Goal: Information Seeking & Learning: Learn about a topic

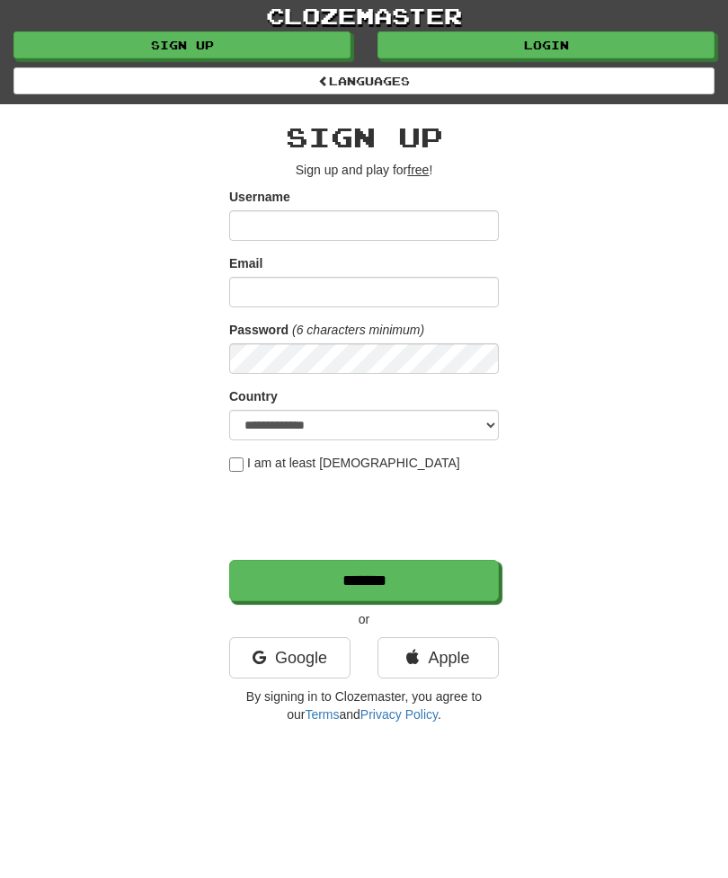
click at [506, 46] on link "Login" at bounding box center [545, 44] width 337 height 27
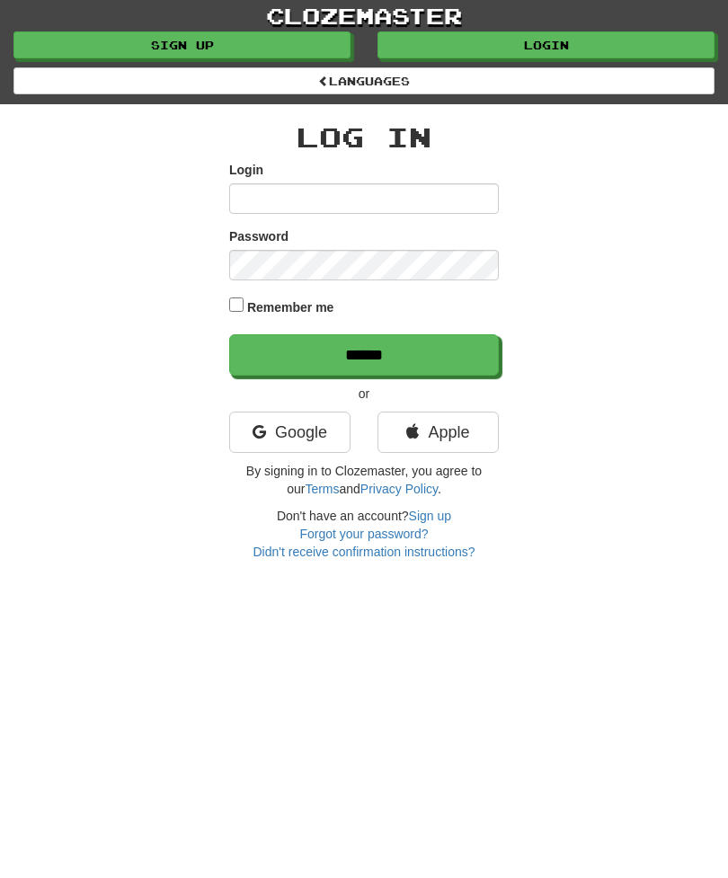
click at [277, 438] on link "Google" at bounding box center [289, 431] width 121 height 41
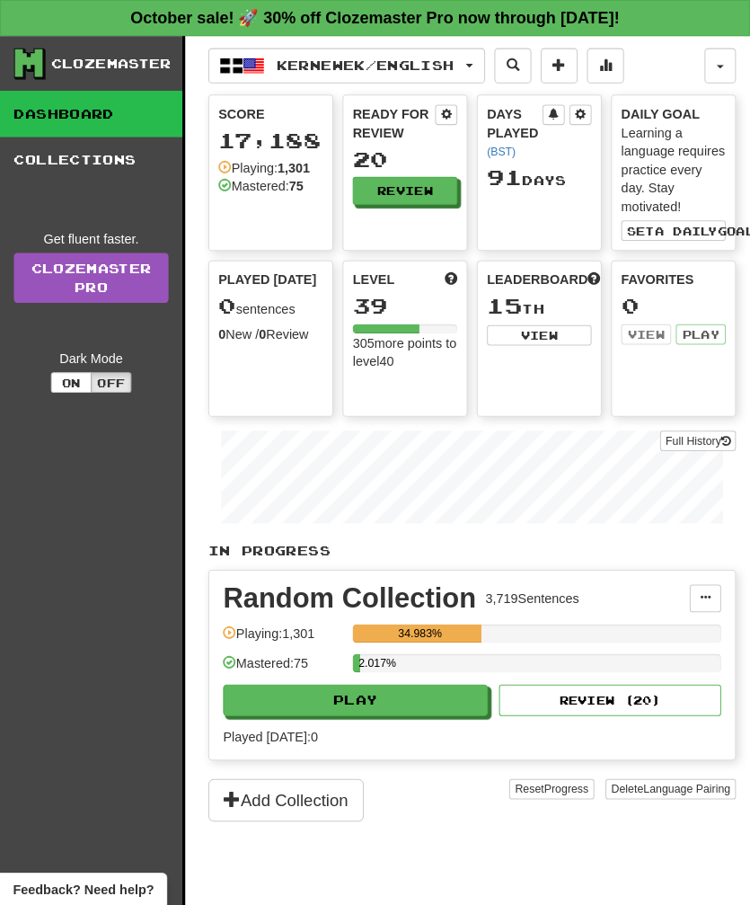
scroll to position [3, 0]
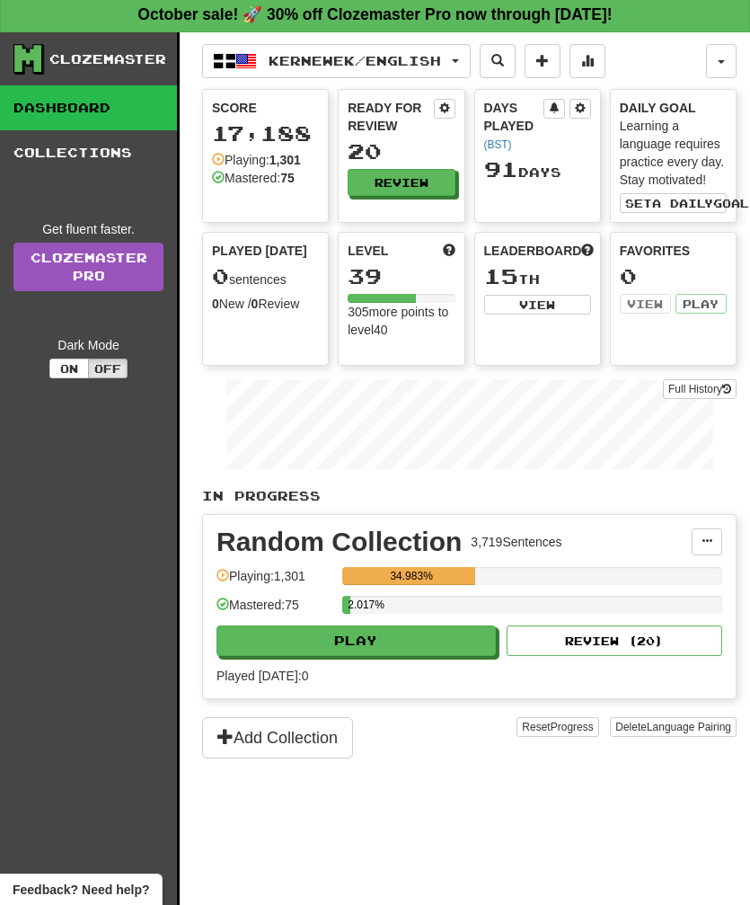
click at [312, 645] on button "Play" at bounding box center [356, 640] width 279 height 31
select select "**"
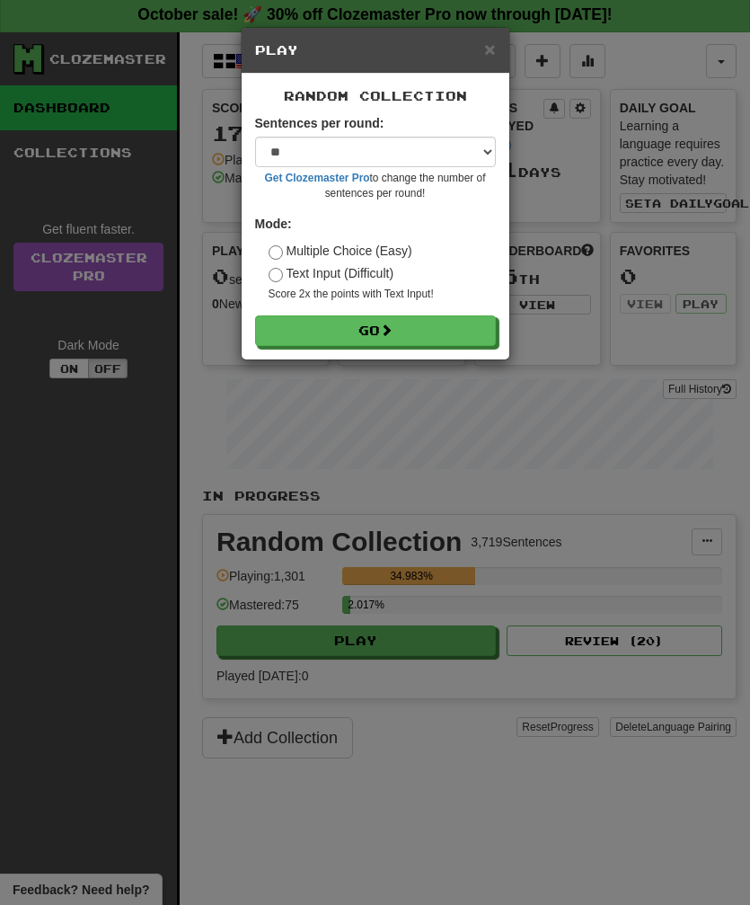
click at [344, 338] on button "Go" at bounding box center [375, 330] width 241 height 31
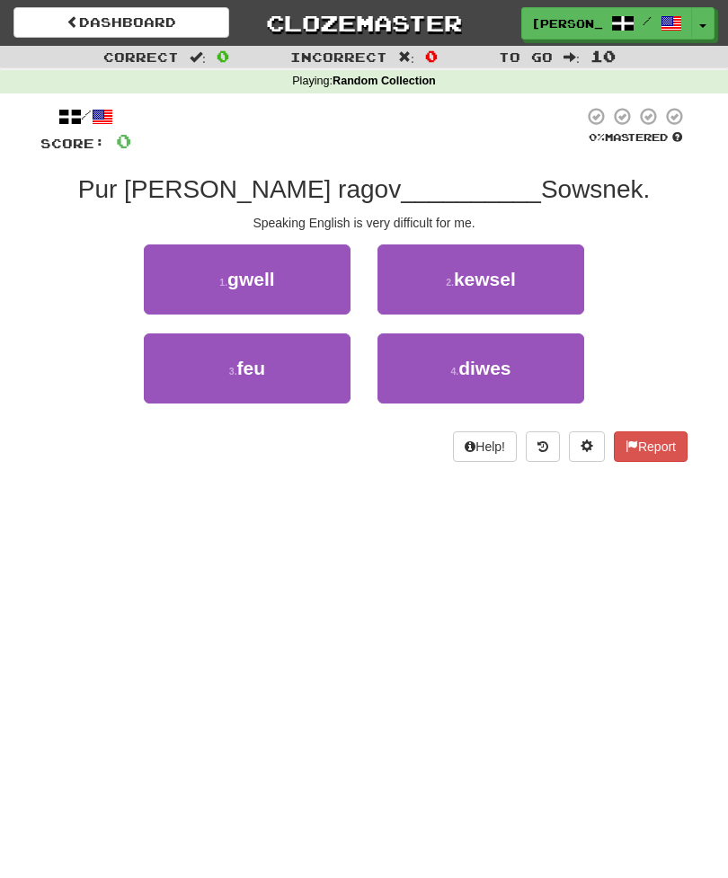
click at [453, 280] on small "2 ." at bounding box center [450, 282] width 8 height 11
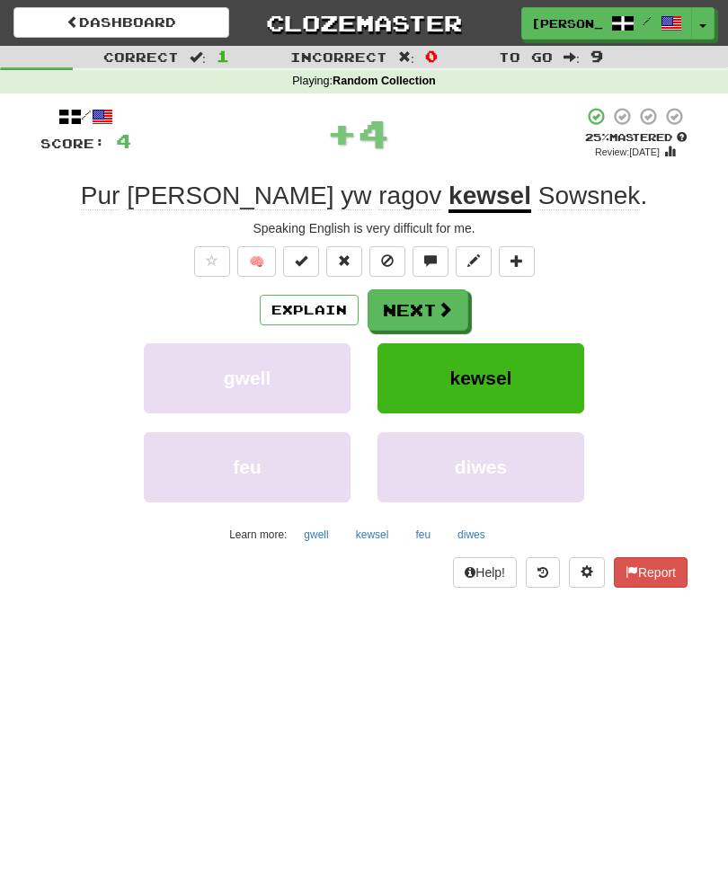
click at [408, 308] on button "Next" at bounding box center [417, 309] width 101 height 41
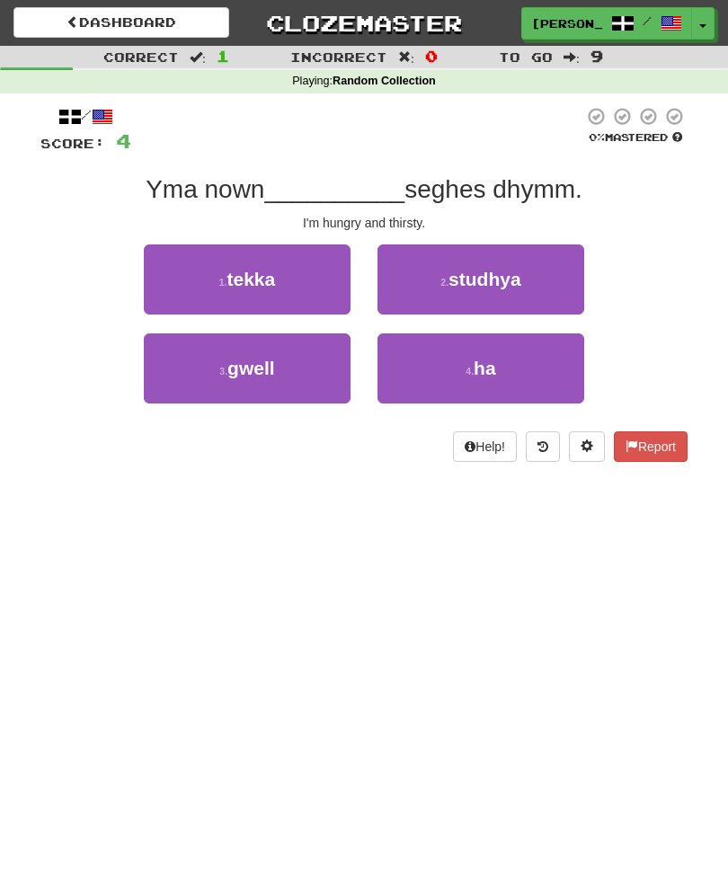
click at [437, 378] on button "4 . ha" at bounding box center [480, 368] width 207 height 70
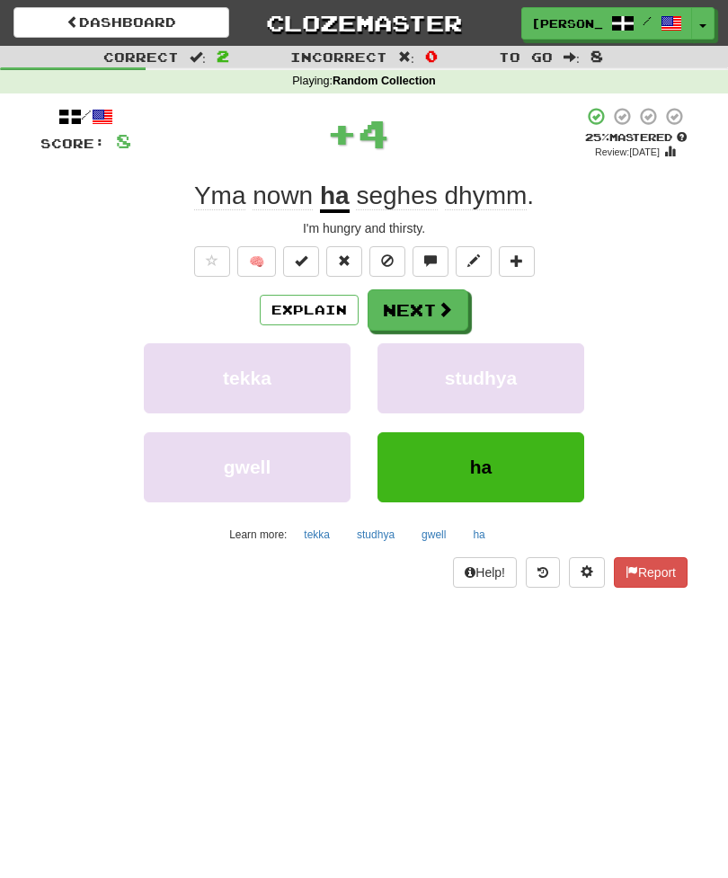
click at [405, 314] on button "Next" at bounding box center [417, 309] width 101 height 41
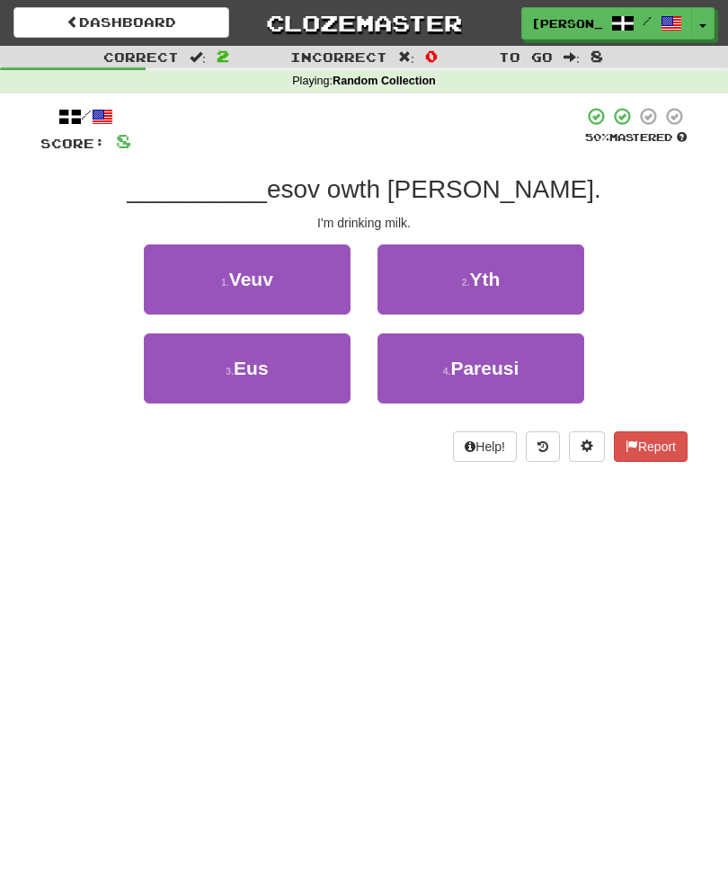
click at [440, 274] on button "2 . Yth" at bounding box center [480, 279] width 207 height 70
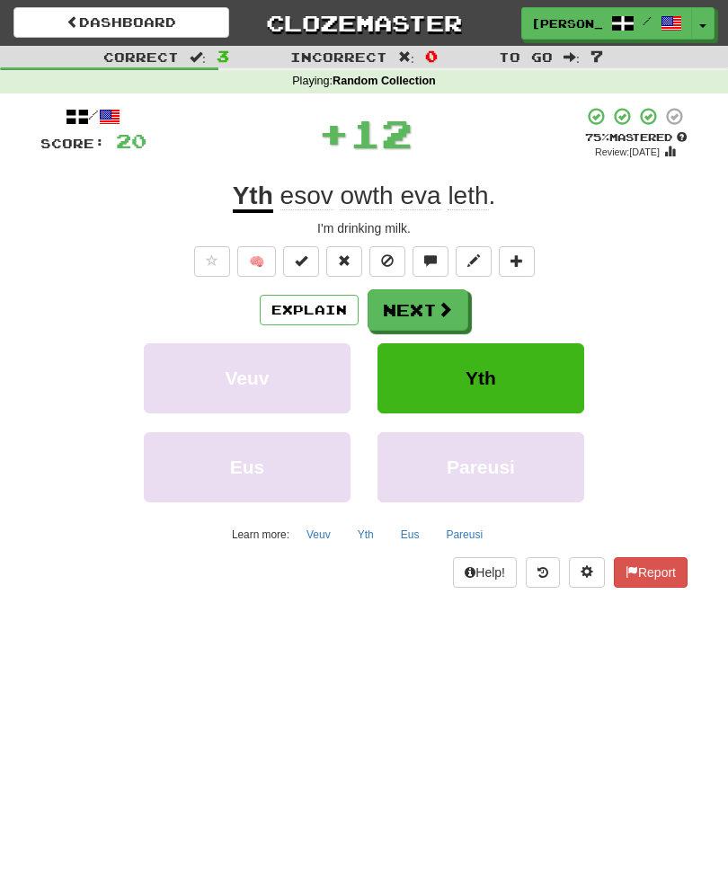
click at [417, 311] on button "Next" at bounding box center [417, 309] width 101 height 41
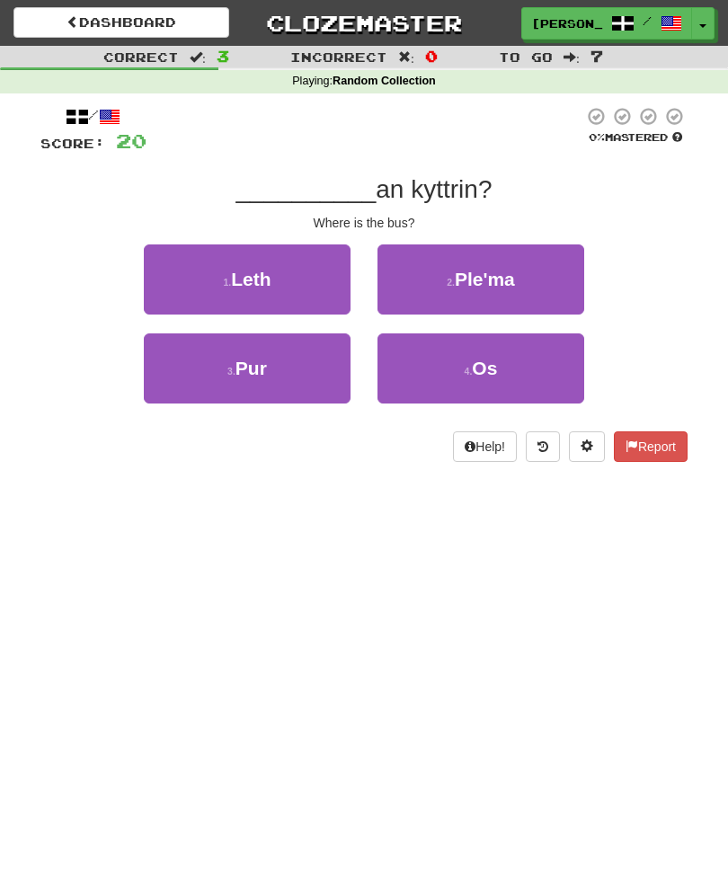
click at [442, 288] on button "2 . Ple'ma" at bounding box center [480, 279] width 207 height 70
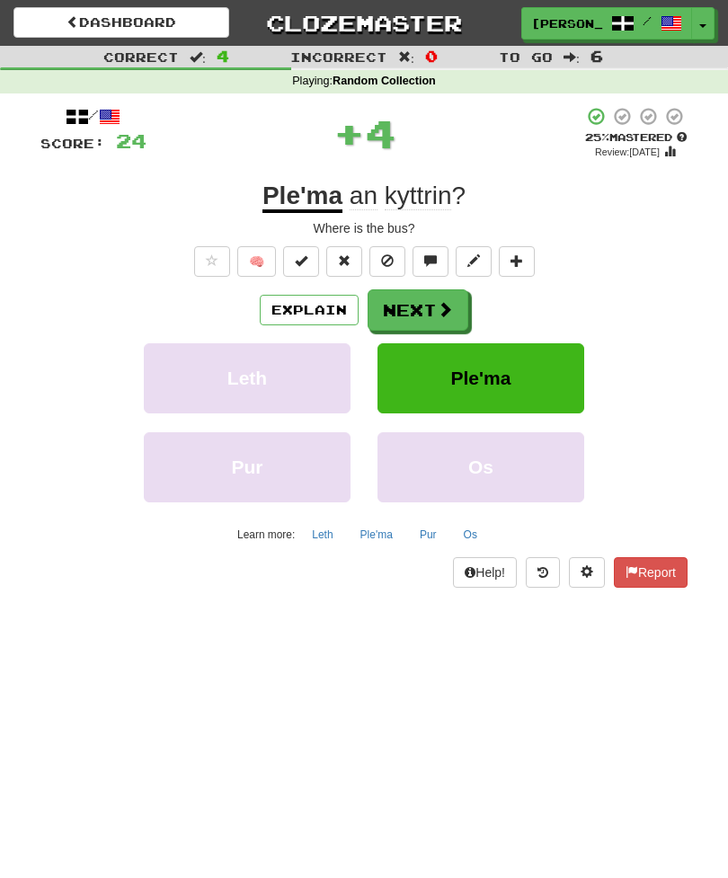
click at [412, 308] on button "Next" at bounding box center [417, 309] width 101 height 41
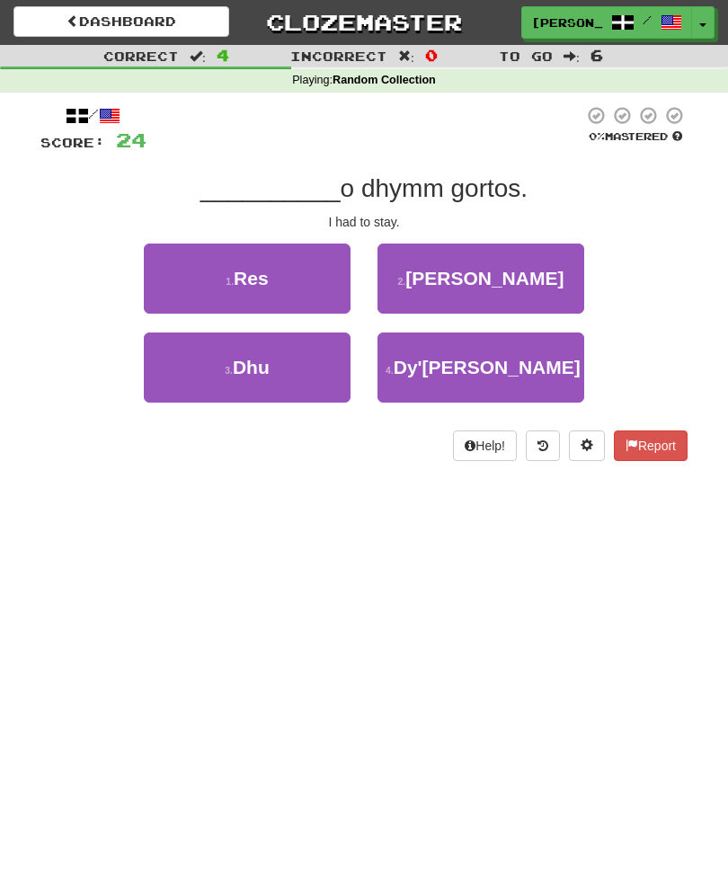
scroll to position [2, 0]
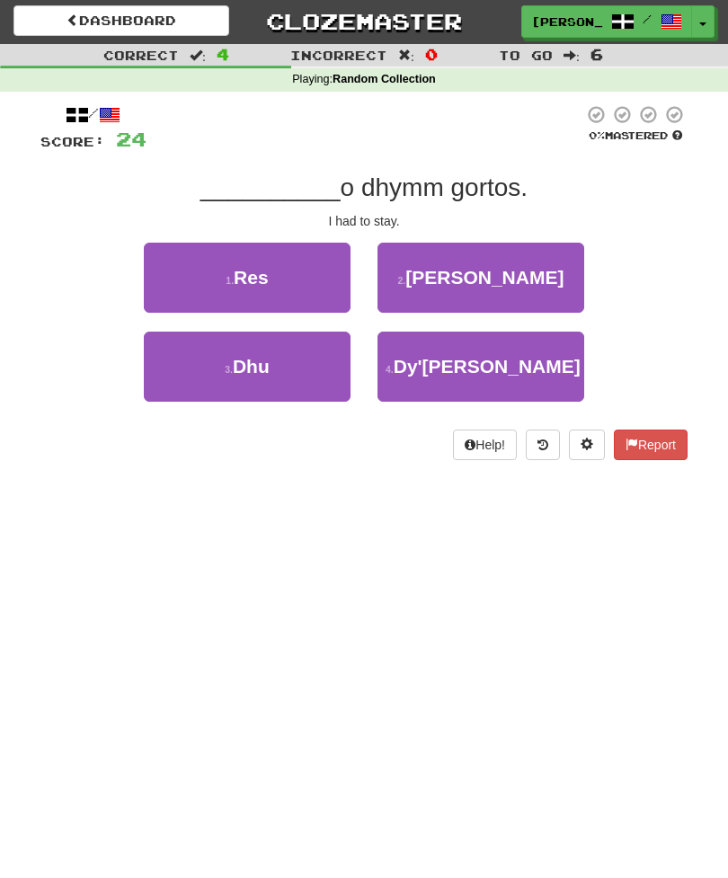
click at [217, 276] on button "1 . Res" at bounding box center [247, 278] width 207 height 70
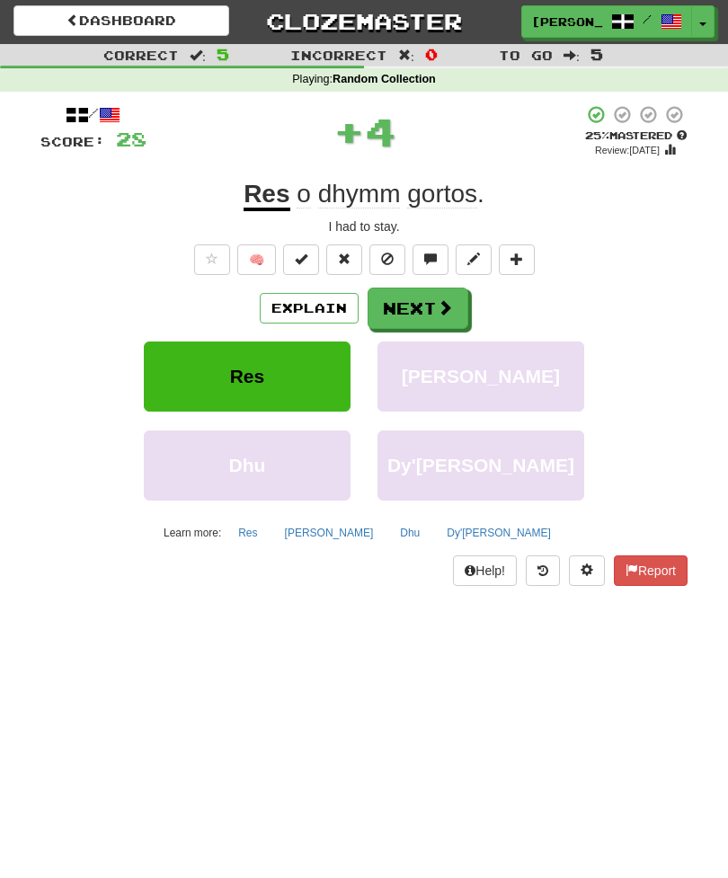
click at [406, 305] on button "Next" at bounding box center [417, 307] width 101 height 41
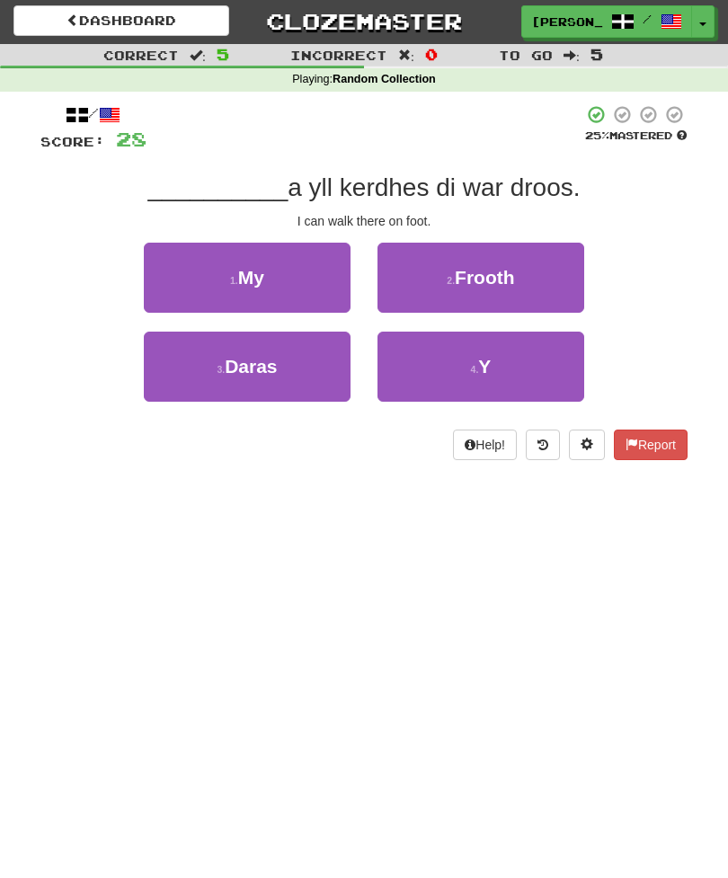
click at [226, 273] on button "1 . My" at bounding box center [247, 278] width 207 height 70
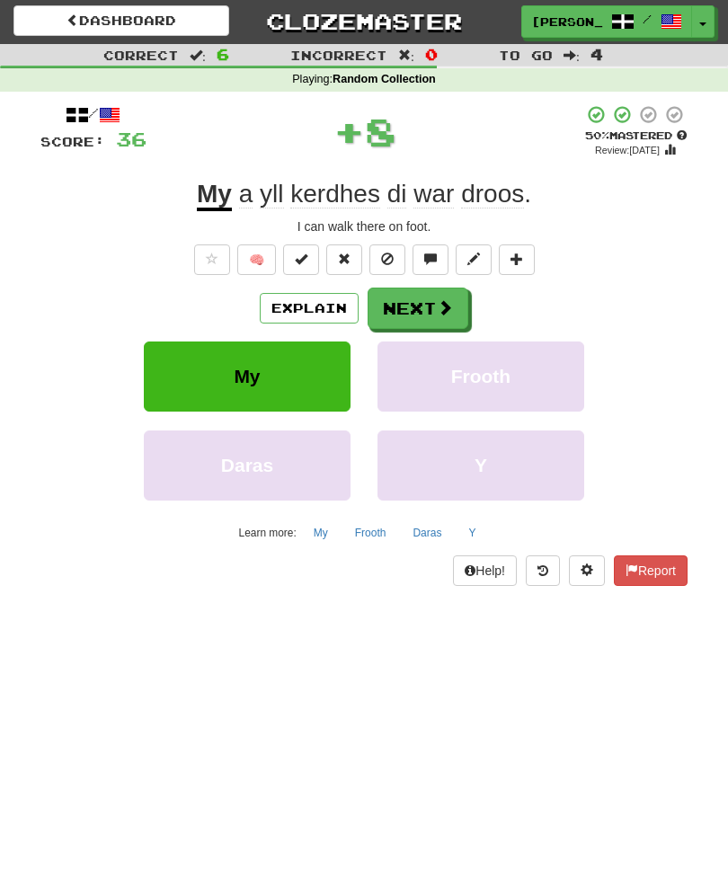
click at [398, 314] on button "Next" at bounding box center [417, 307] width 101 height 41
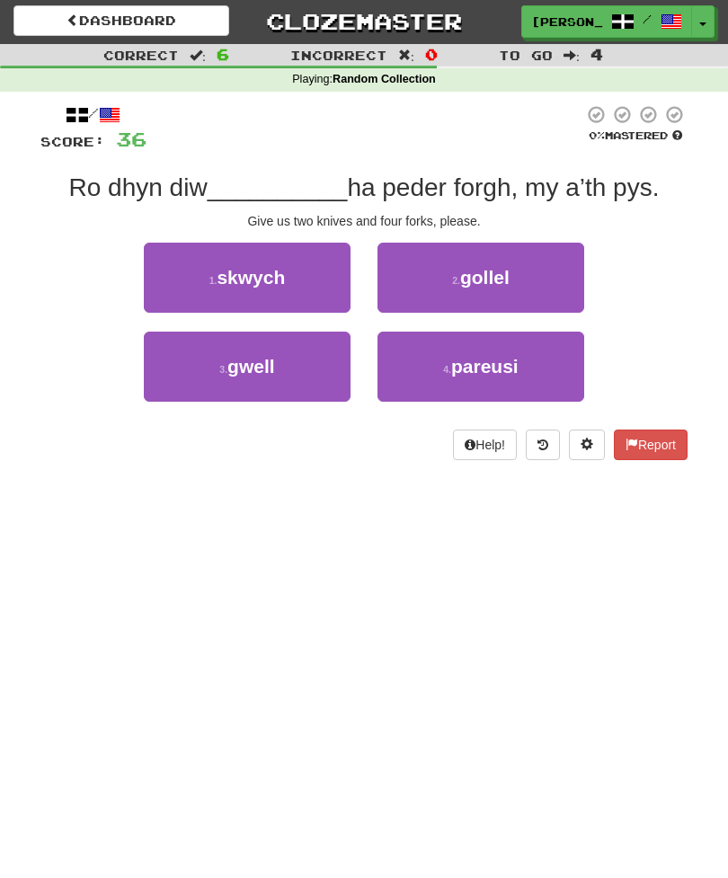
click at [244, 275] on span "skwych" at bounding box center [251, 277] width 68 height 21
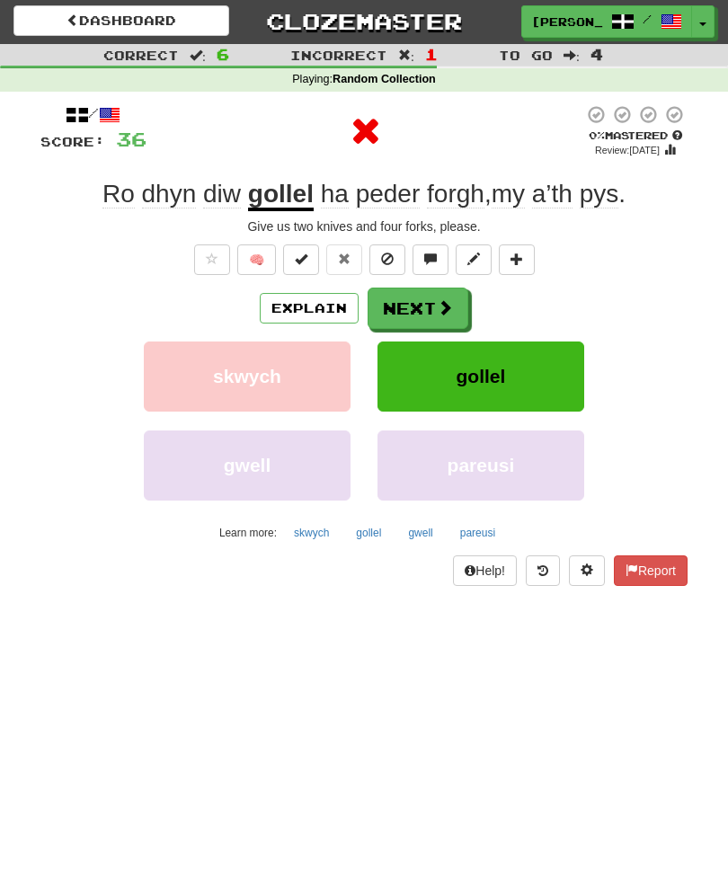
click at [407, 302] on button "Next" at bounding box center [417, 307] width 101 height 41
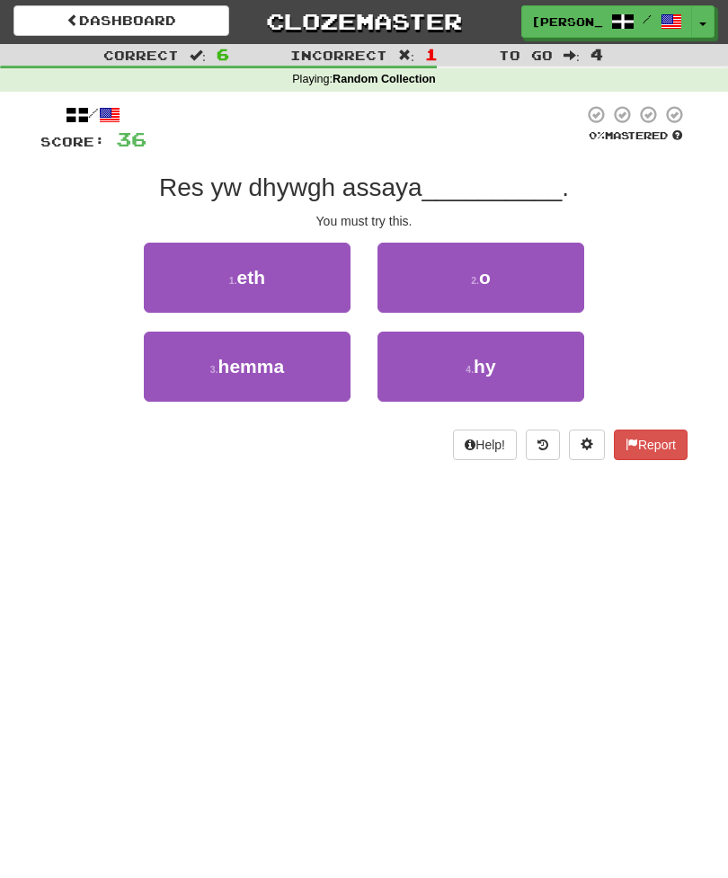
click at [225, 367] on span "hemma" at bounding box center [251, 366] width 66 height 21
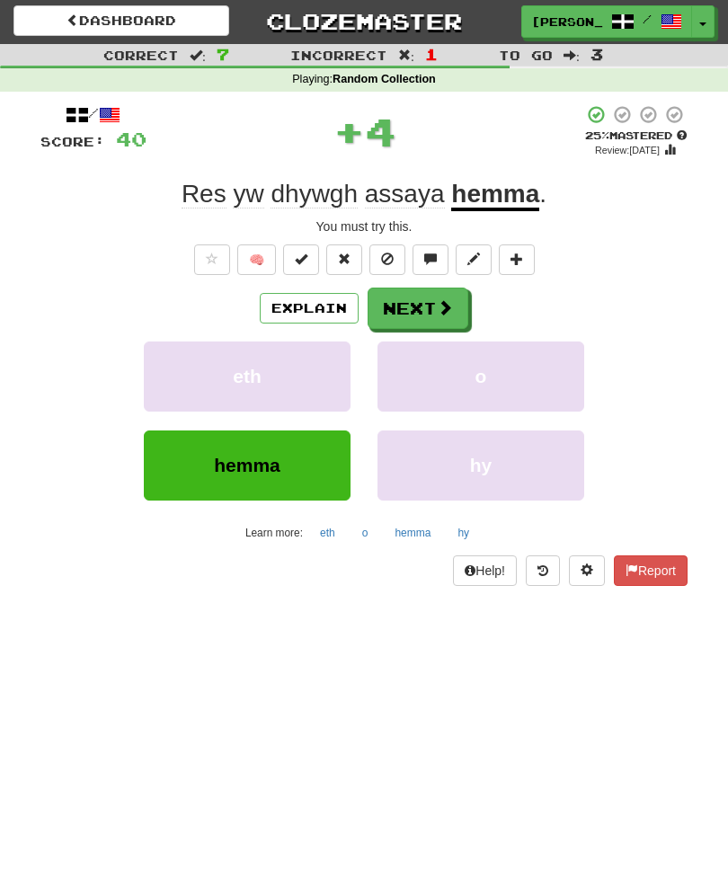
click at [395, 301] on button "Next" at bounding box center [417, 307] width 101 height 41
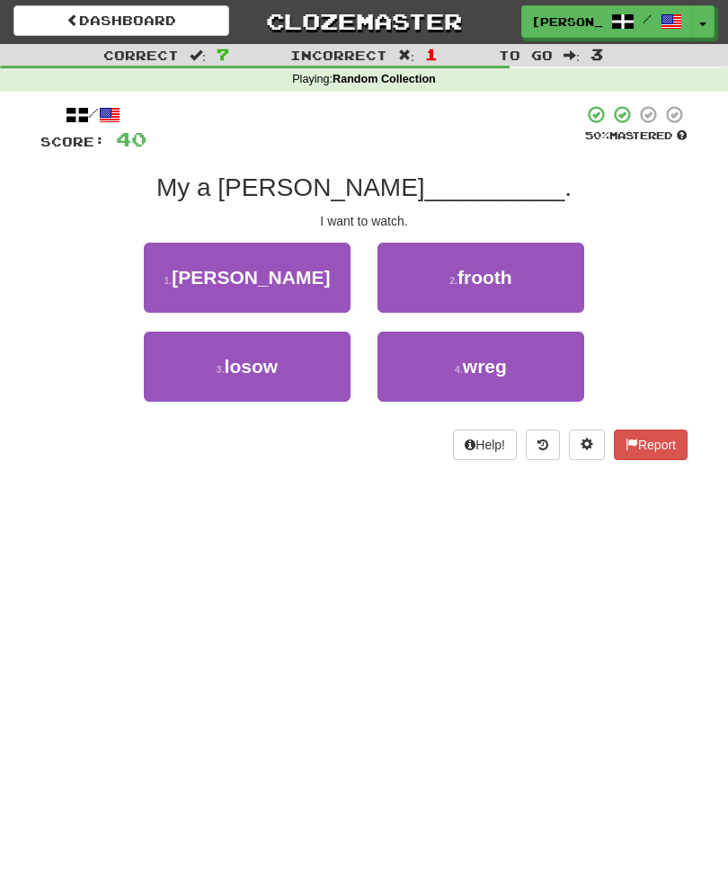
click at [211, 274] on button "1 . orth" at bounding box center [247, 278] width 207 height 70
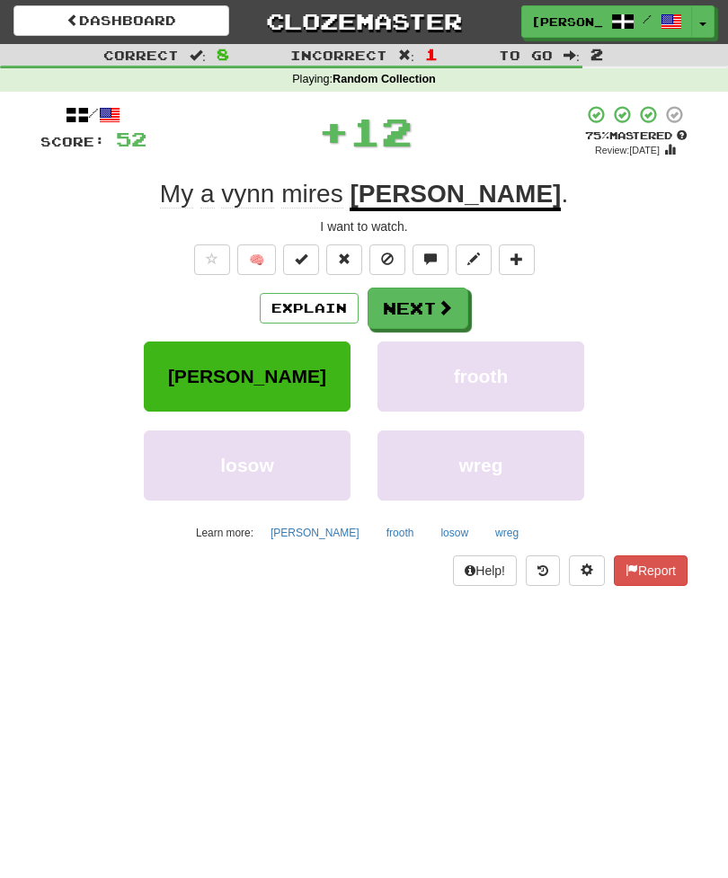
click at [448, 312] on span at bounding box center [445, 307] width 16 height 16
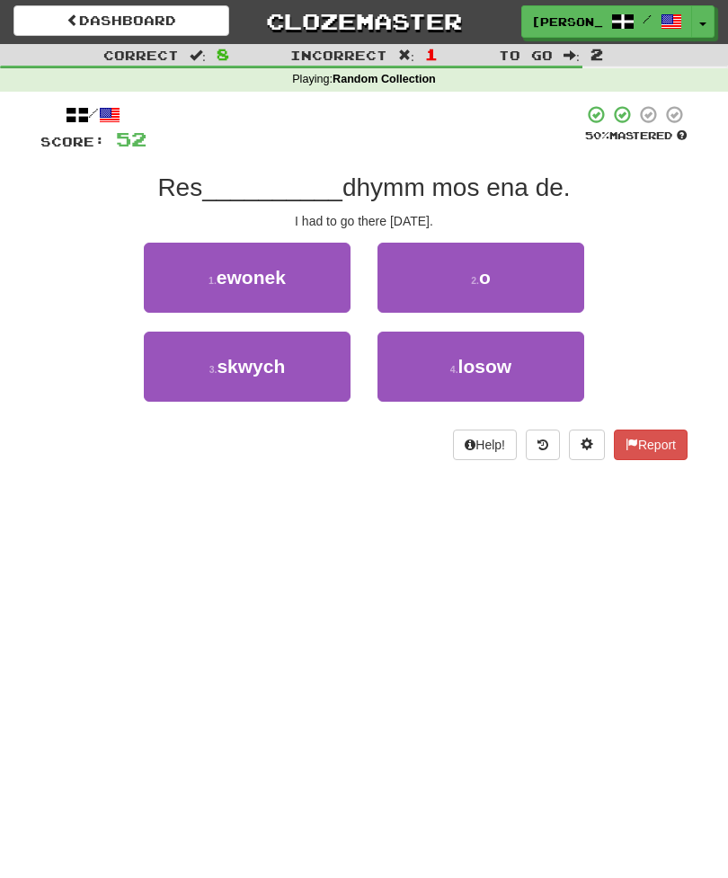
click at [515, 284] on button "2 . o" at bounding box center [480, 278] width 207 height 70
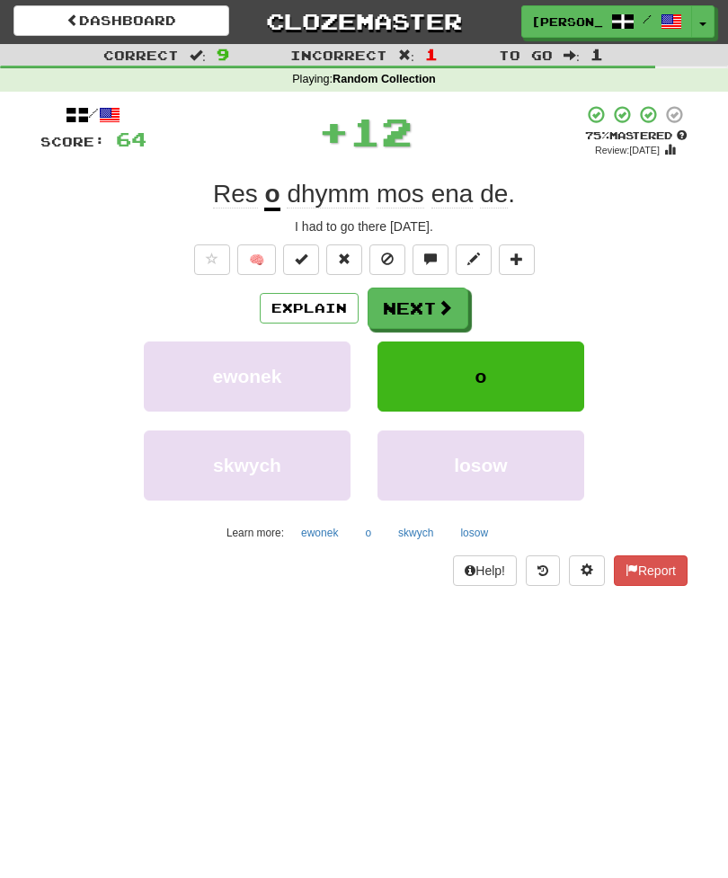
click at [455, 301] on button "Next" at bounding box center [417, 307] width 101 height 41
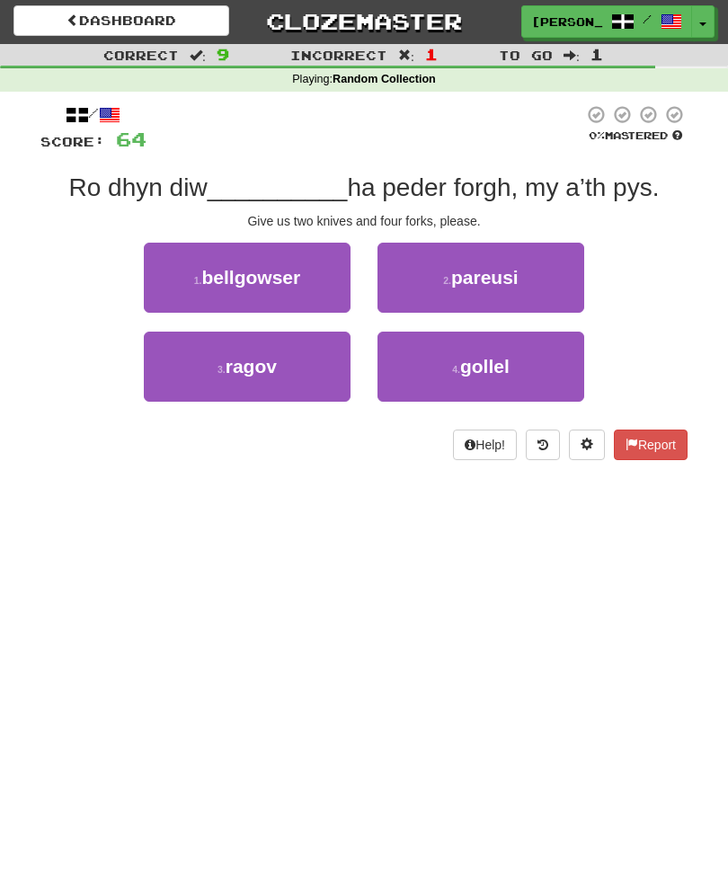
click at [537, 372] on button "4 . gollel" at bounding box center [480, 367] width 207 height 70
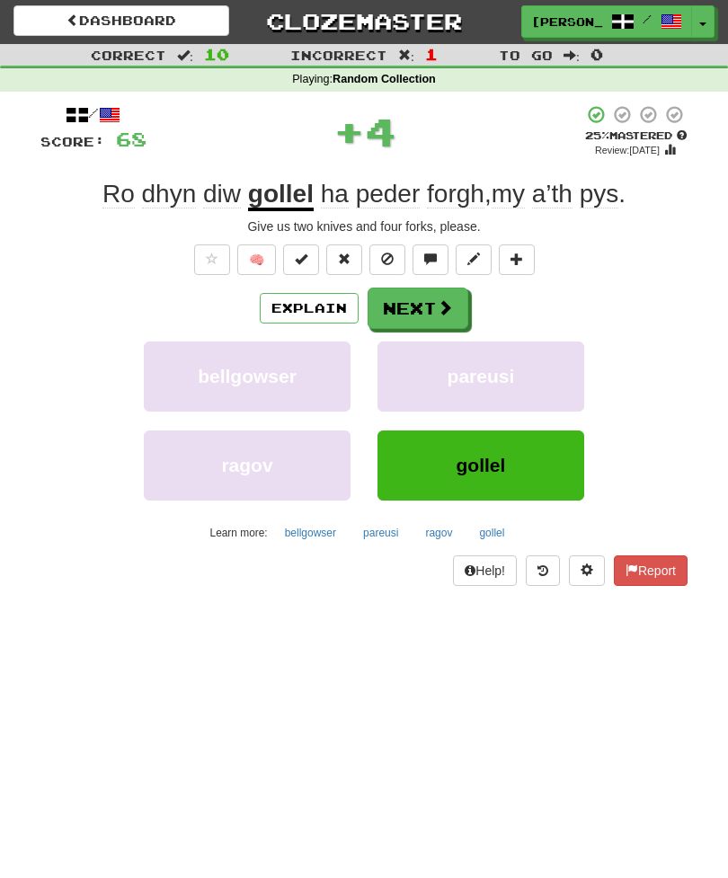
click at [445, 300] on span at bounding box center [445, 307] width 16 height 16
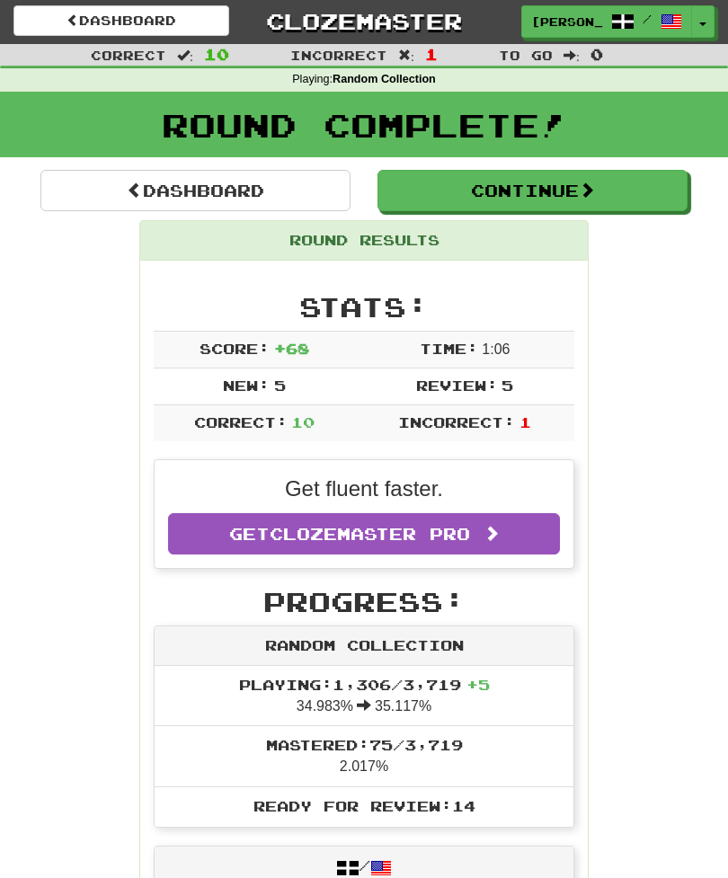
click at [543, 189] on button "Continue" at bounding box center [532, 190] width 310 height 41
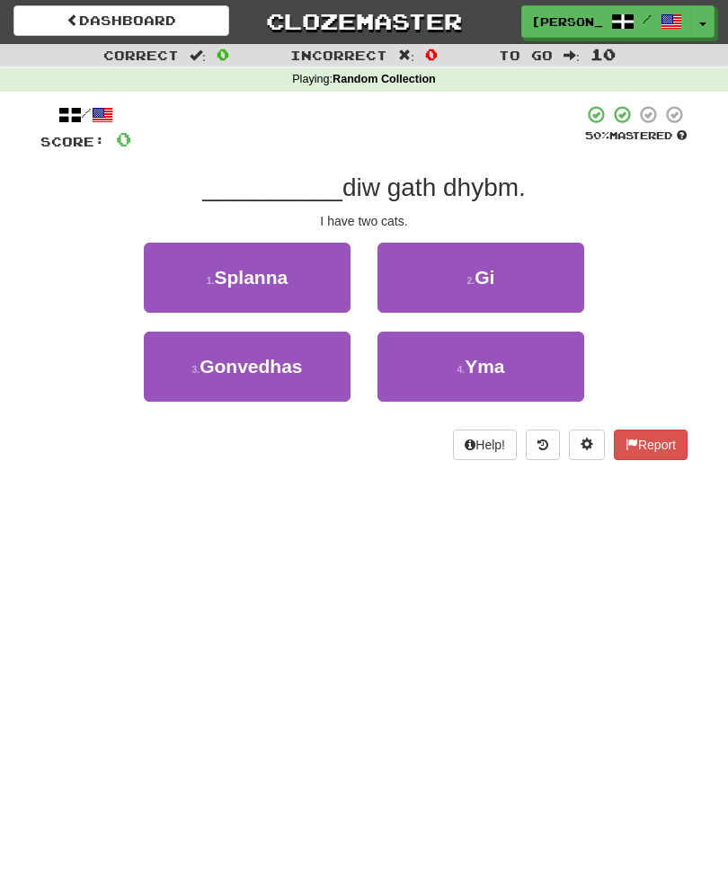
click at [534, 374] on button "4 . Yma" at bounding box center [480, 367] width 207 height 70
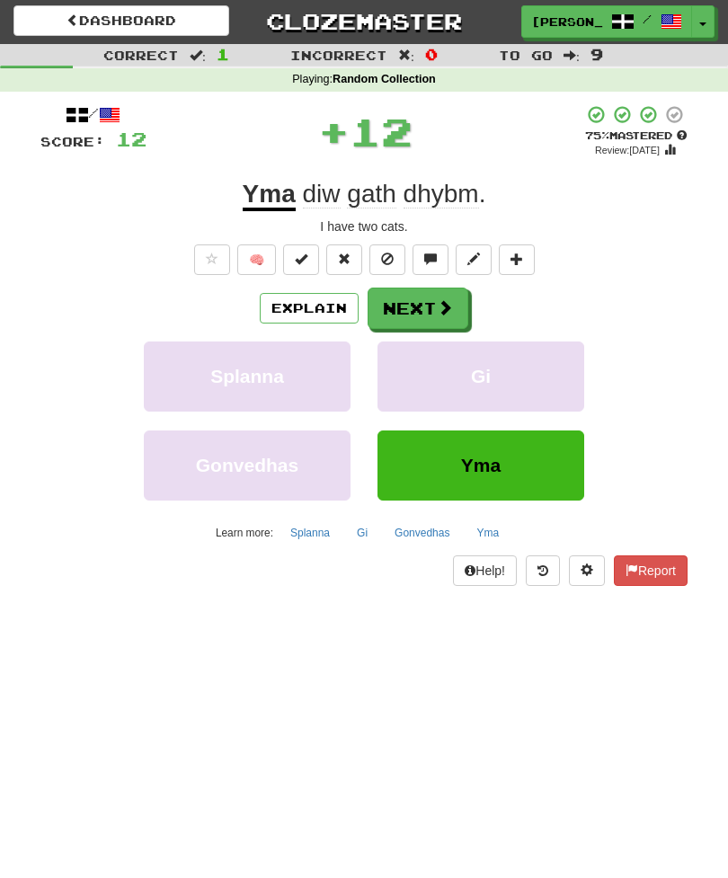
click at [460, 300] on button "Next" at bounding box center [417, 307] width 101 height 41
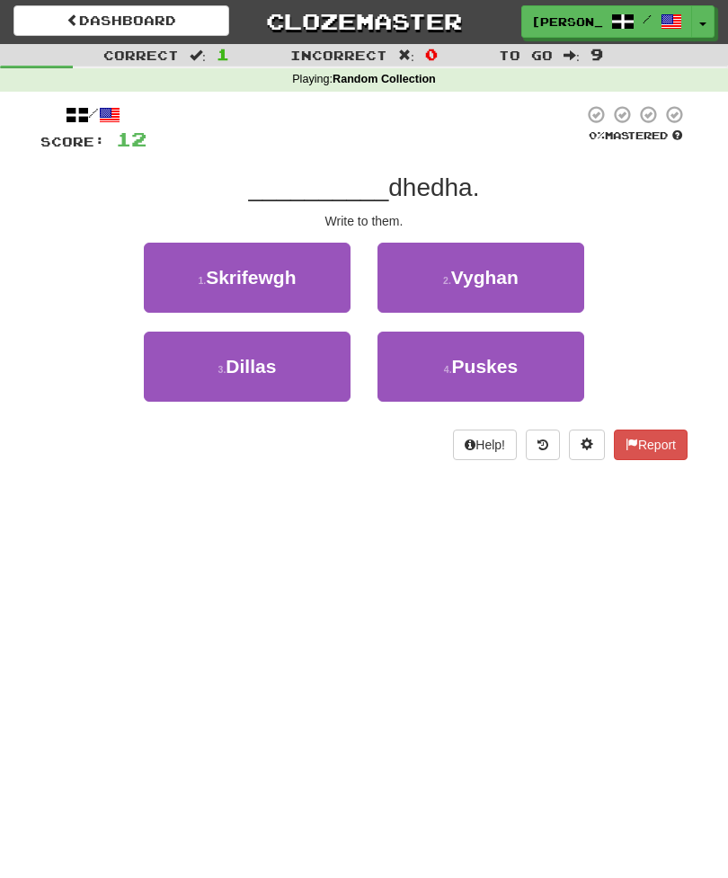
click at [192, 274] on button "1 . Skrifewgh" at bounding box center [247, 278] width 207 height 70
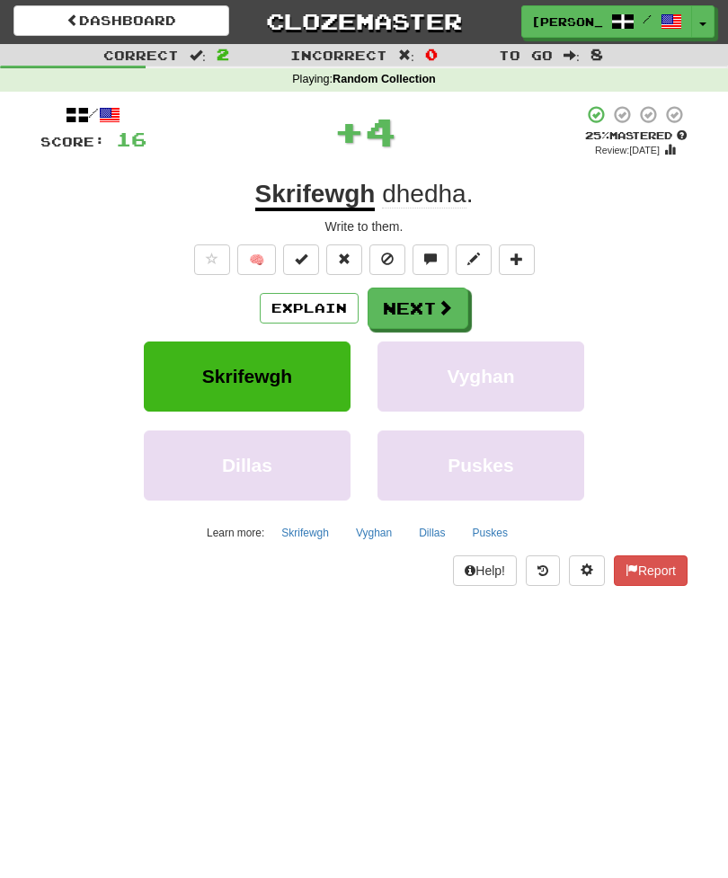
click at [451, 308] on span at bounding box center [445, 307] width 16 height 16
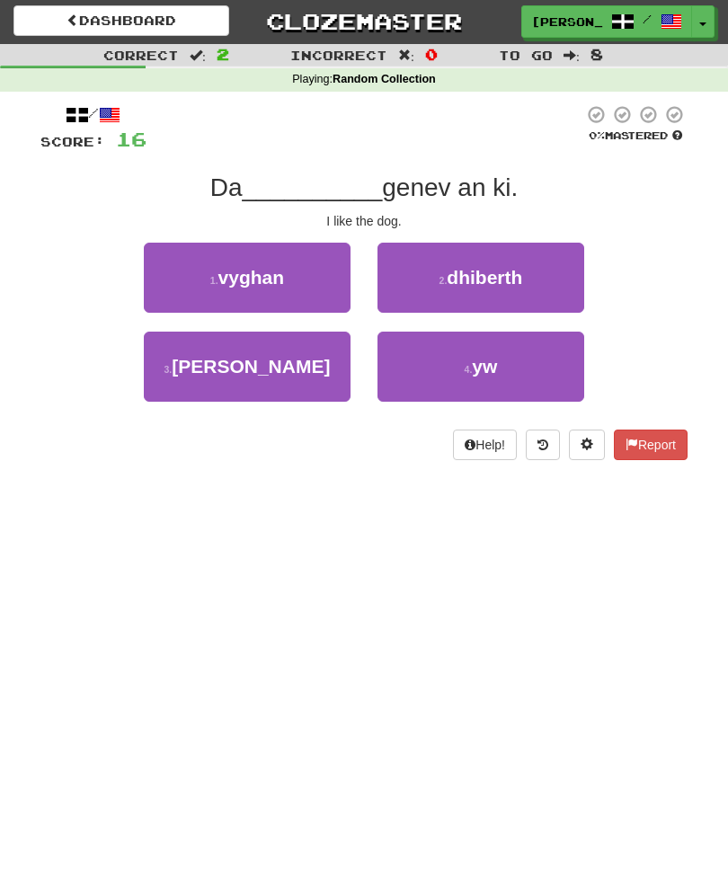
click at [516, 372] on button "4 . yw" at bounding box center [480, 367] width 207 height 70
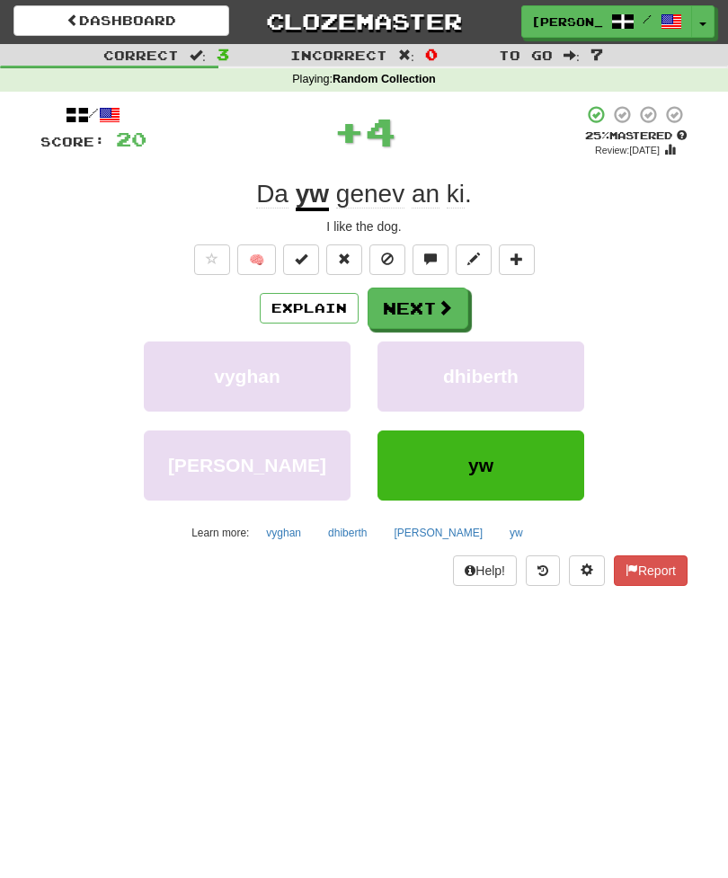
click at [459, 305] on button "Next" at bounding box center [417, 307] width 101 height 41
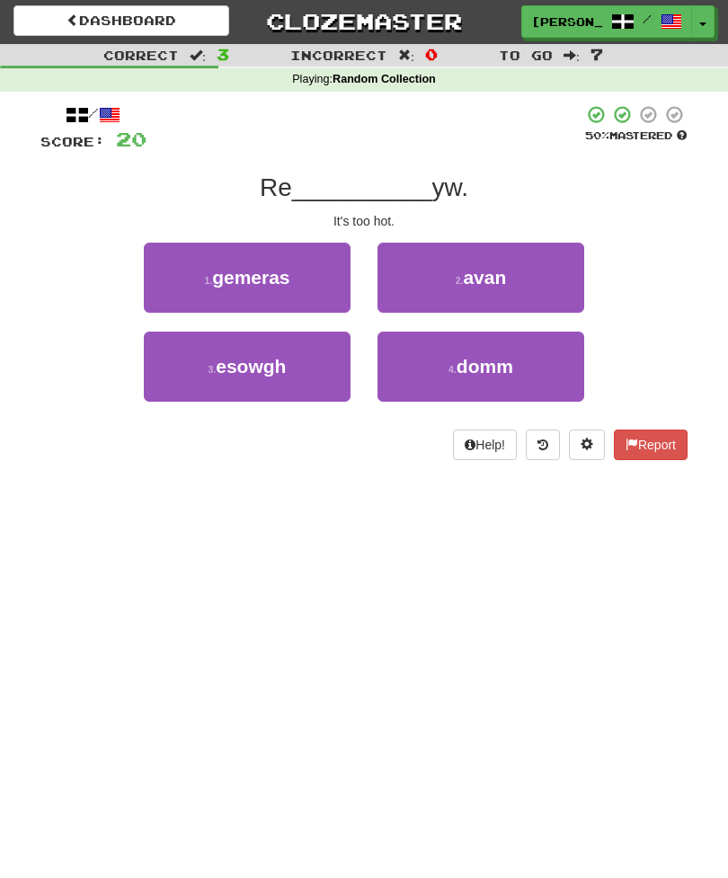
click at [520, 367] on button "4 . domm" at bounding box center [480, 367] width 207 height 70
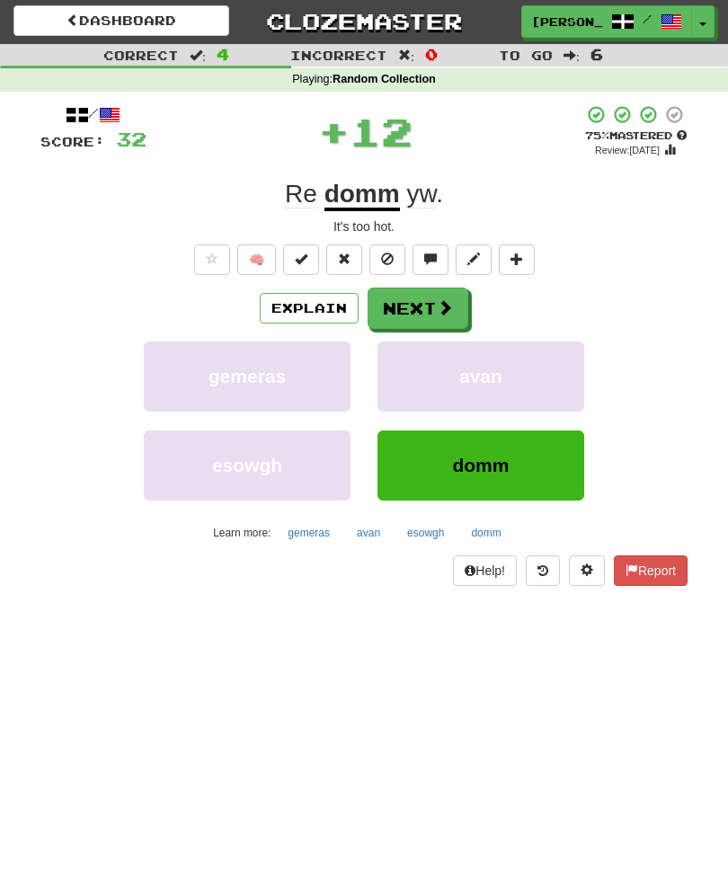
click at [455, 308] on button "Next" at bounding box center [417, 307] width 101 height 41
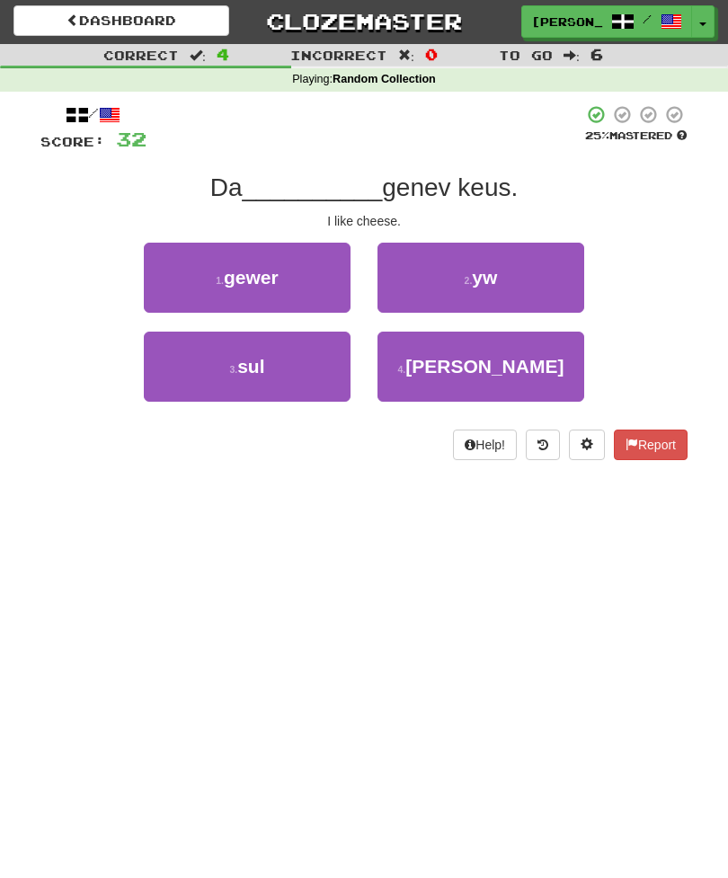
click at [526, 279] on button "2 . yw" at bounding box center [480, 278] width 207 height 70
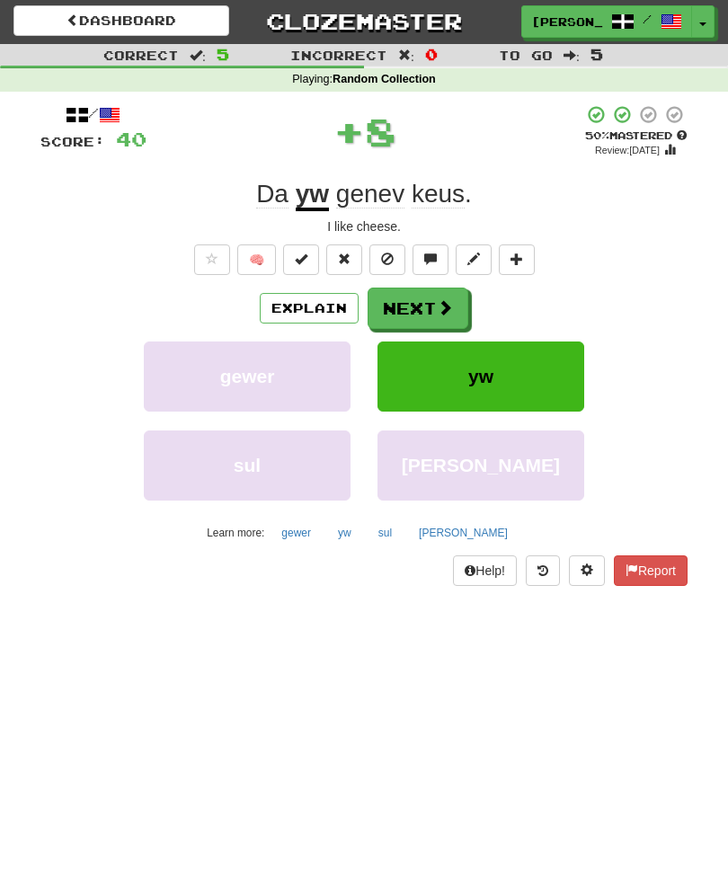
click at [446, 305] on span at bounding box center [445, 307] width 16 height 16
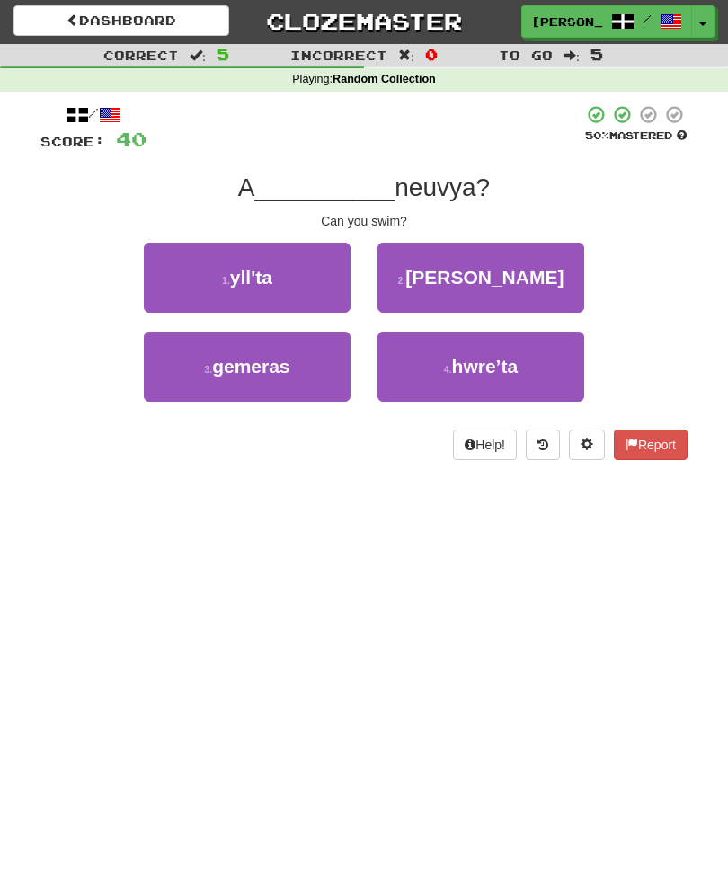
click at [191, 280] on button "1 . yll'ta" at bounding box center [247, 278] width 207 height 70
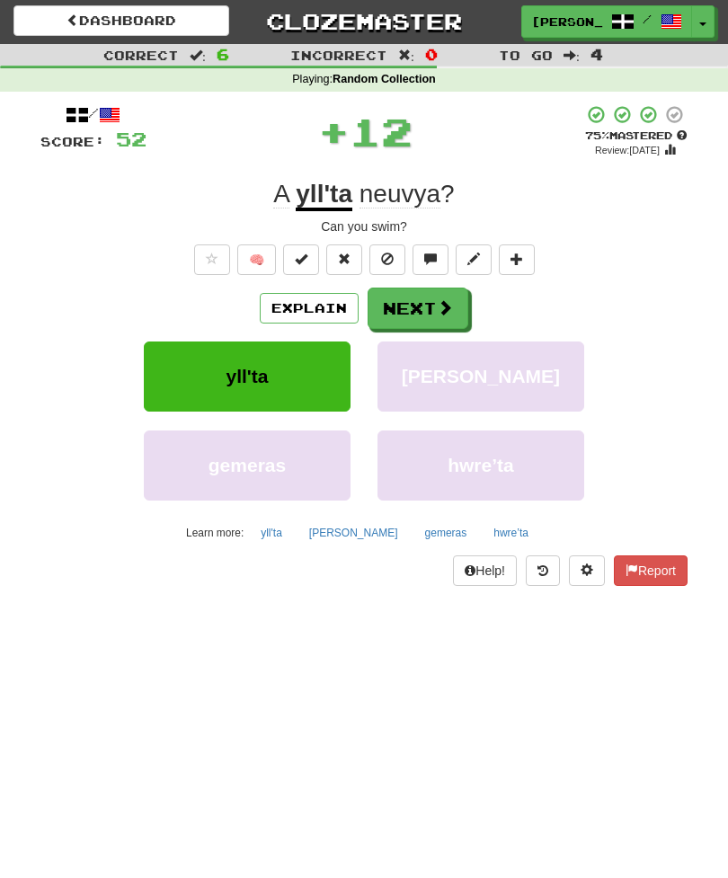
click at [453, 317] on button "Next" at bounding box center [417, 307] width 101 height 41
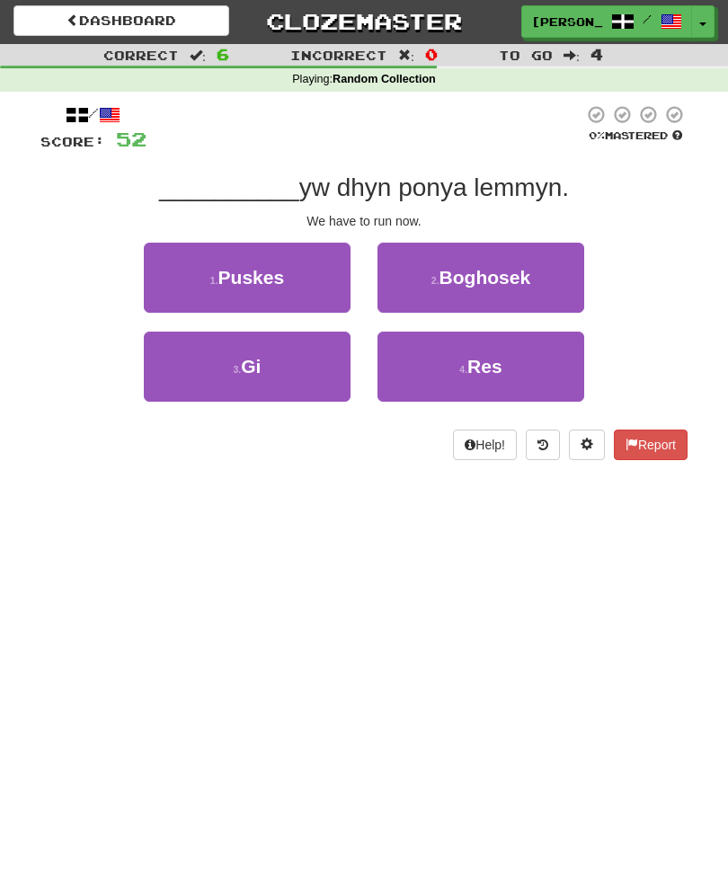
click at [533, 371] on button "4 . Res" at bounding box center [480, 367] width 207 height 70
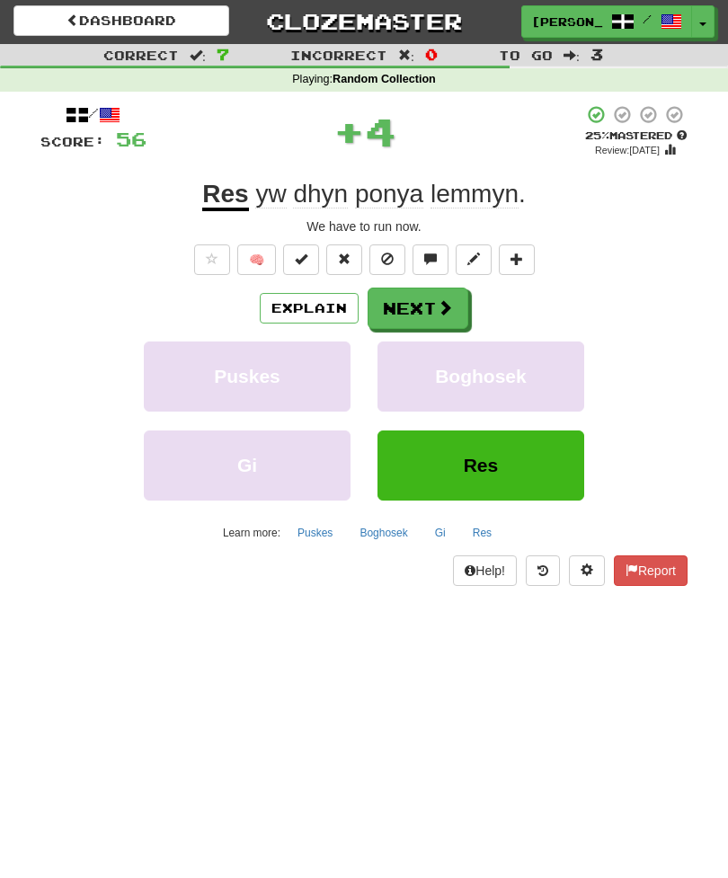
click at [457, 294] on button "Next" at bounding box center [417, 307] width 101 height 41
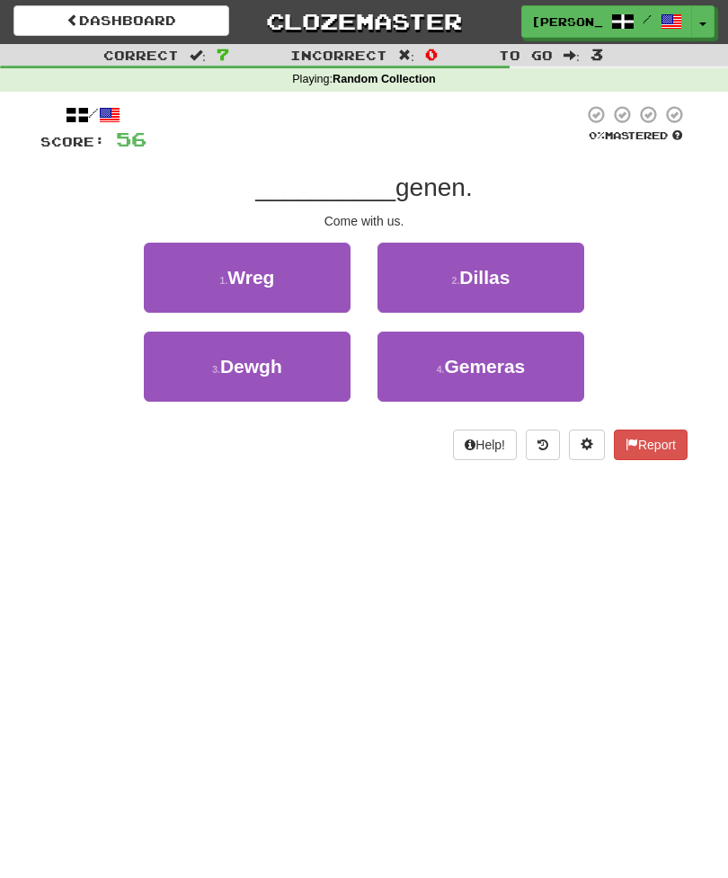
click at [534, 371] on button "4 . Gemeras" at bounding box center [480, 367] width 207 height 70
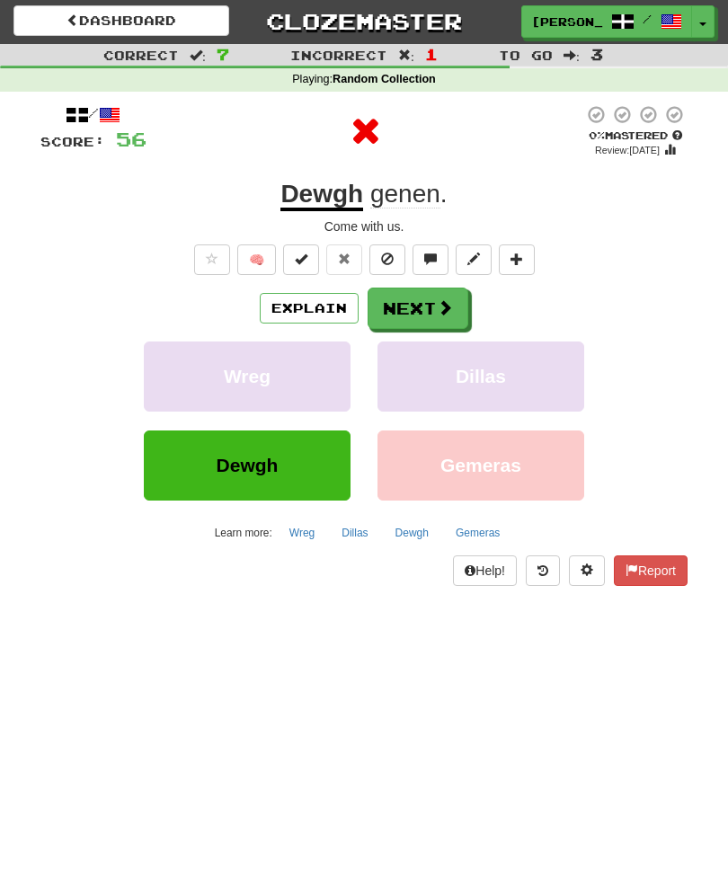
click at [464, 304] on button "Next" at bounding box center [417, 307] width 101 height 41
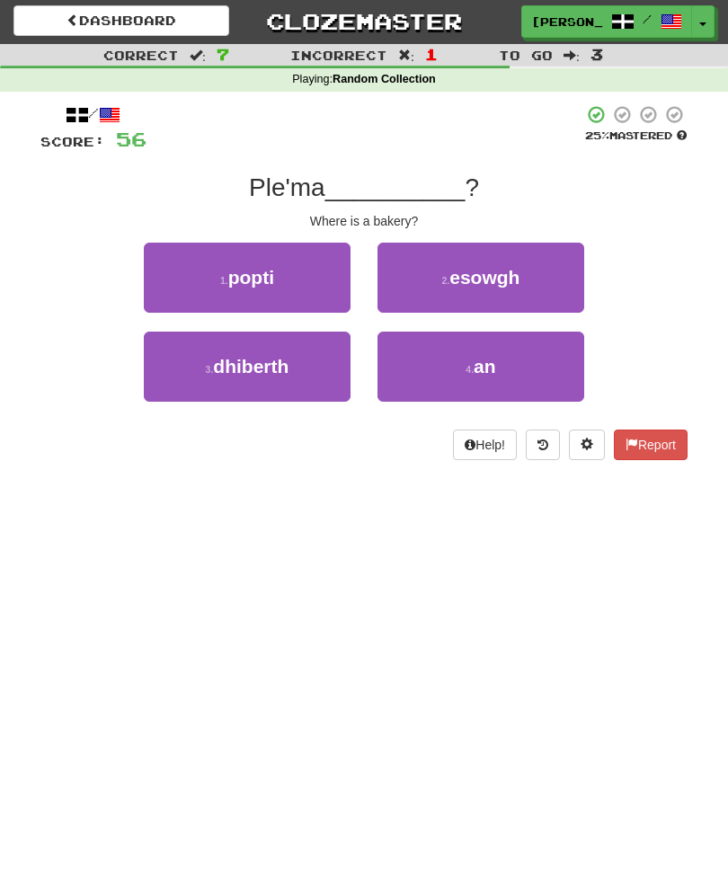
click at [186, 264] on button "1 . popti" at bounding box center [247, 278] width 207 height 70
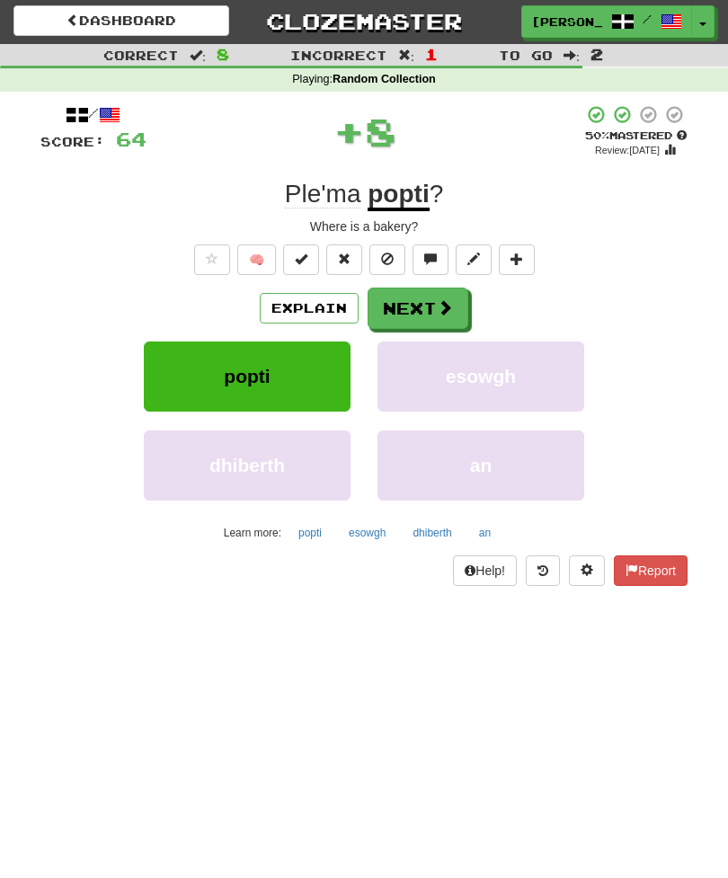
click at [460, 312] on button "Next" at bounding box center [417, 307] width 101 height 41
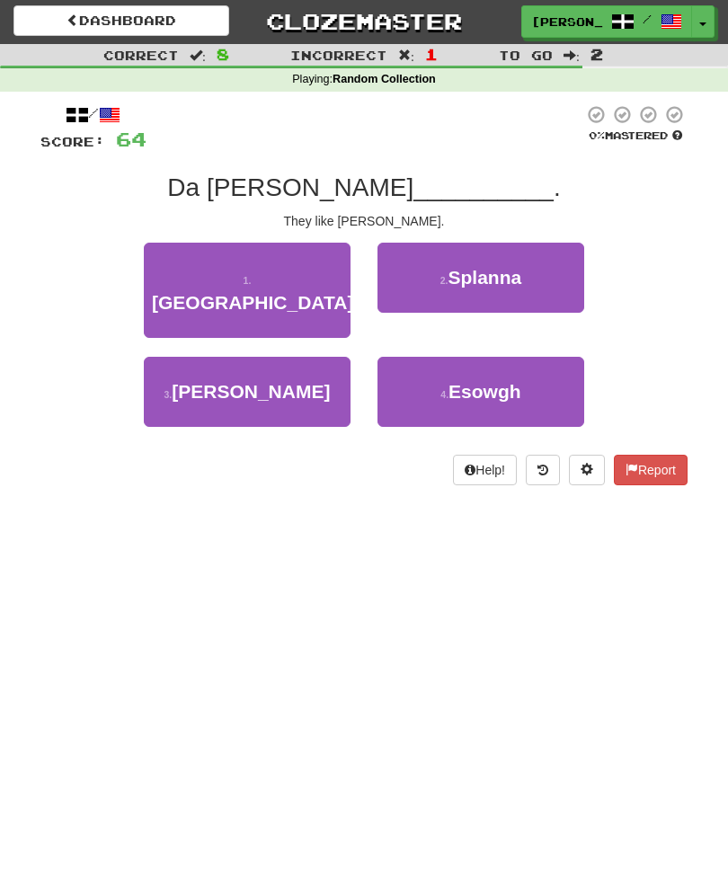
click at [179, 357] on button "3 . Mary" at bounding box center [247, 392] width 207 height 70
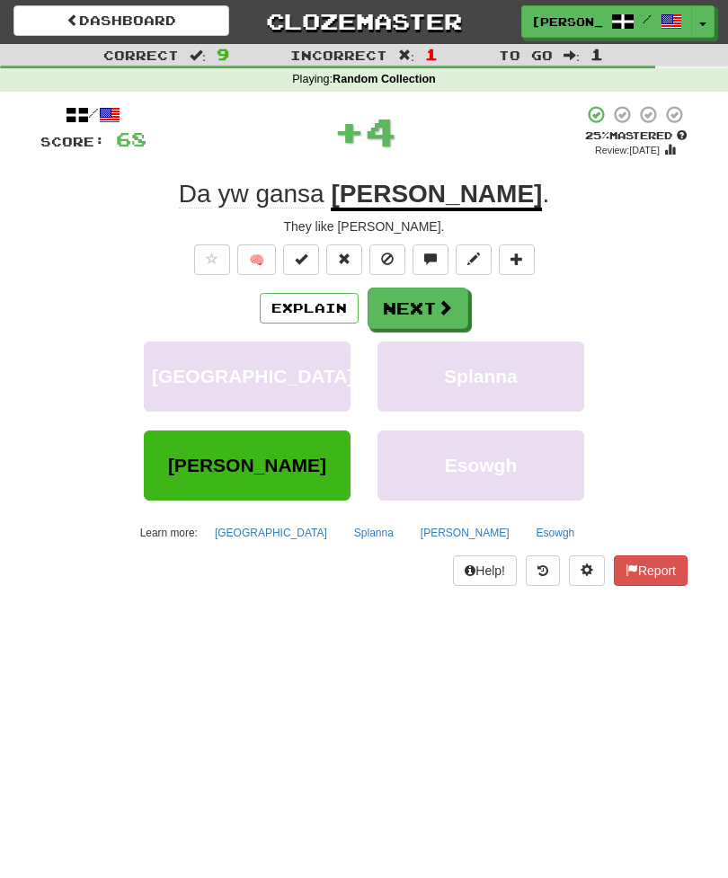
click at [463, 302] on button "Next" at bounding box center [417, 307] width 101 height 41
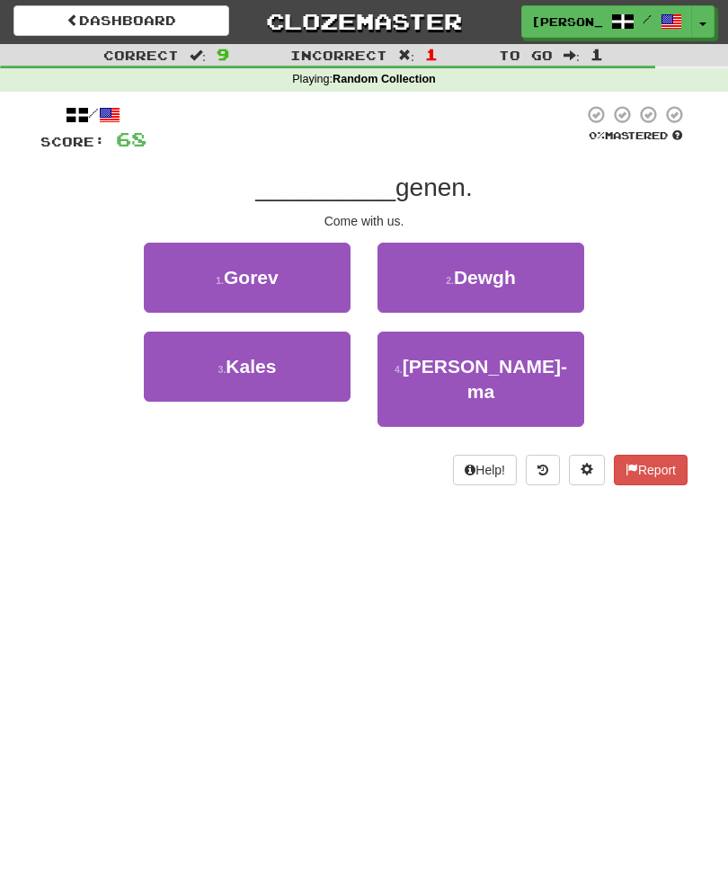
click at [185, 270] on button "1 . Gorev" at bounding box center [247, 278] width 207 height 70
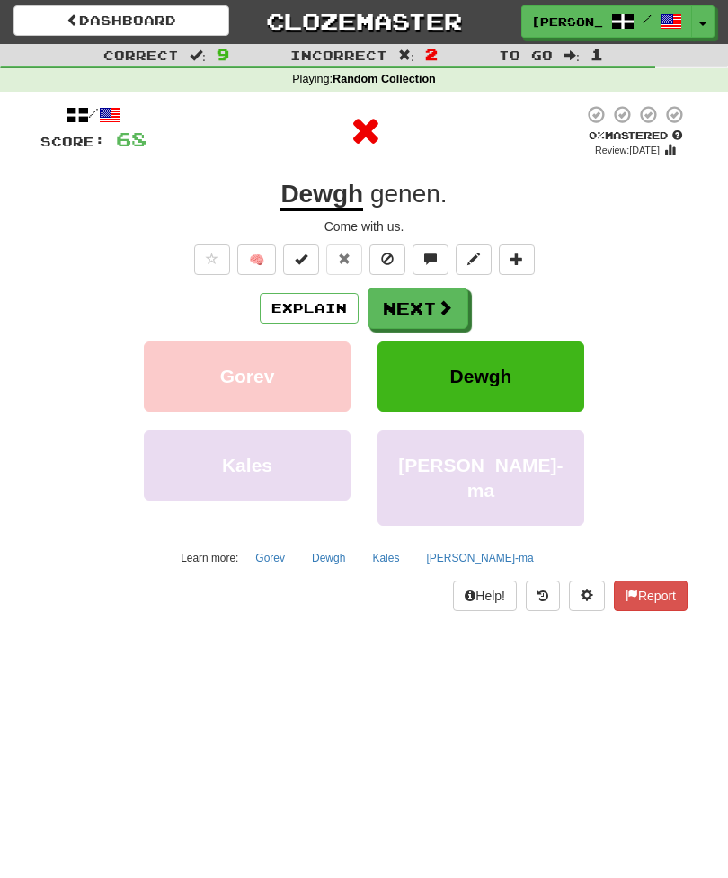
click at [472, 291] on div "Explain Next" at bounding box center [363, 307] width 647 height 41
click at [456, 296] on button "Next" at bounding box center [417, 307] width 101 height 41
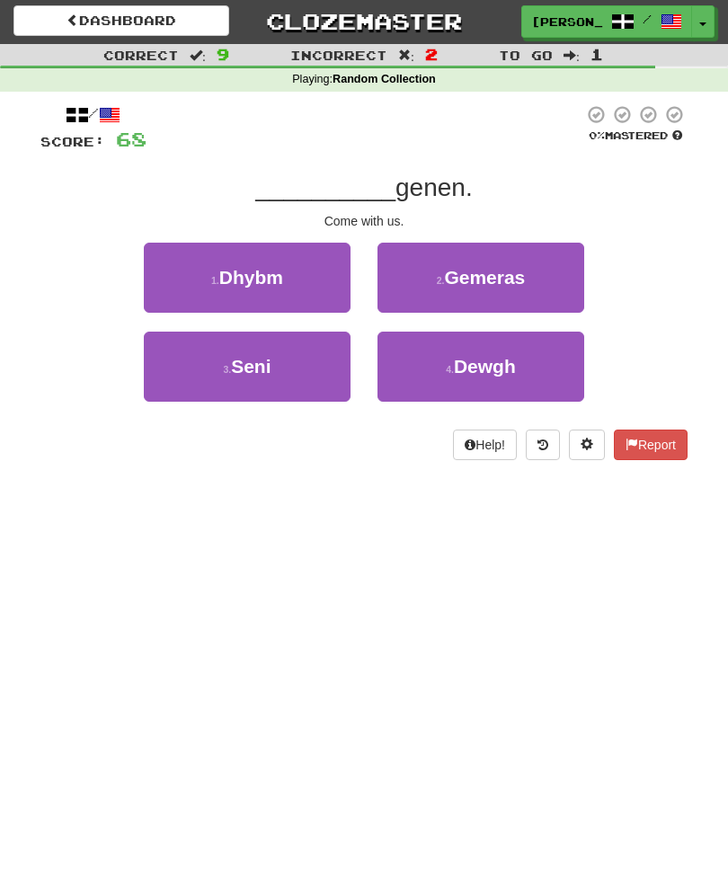
click at [525, 366] on button "4 . Dewgh" at bounding box center [480, 367] width 207 height 70
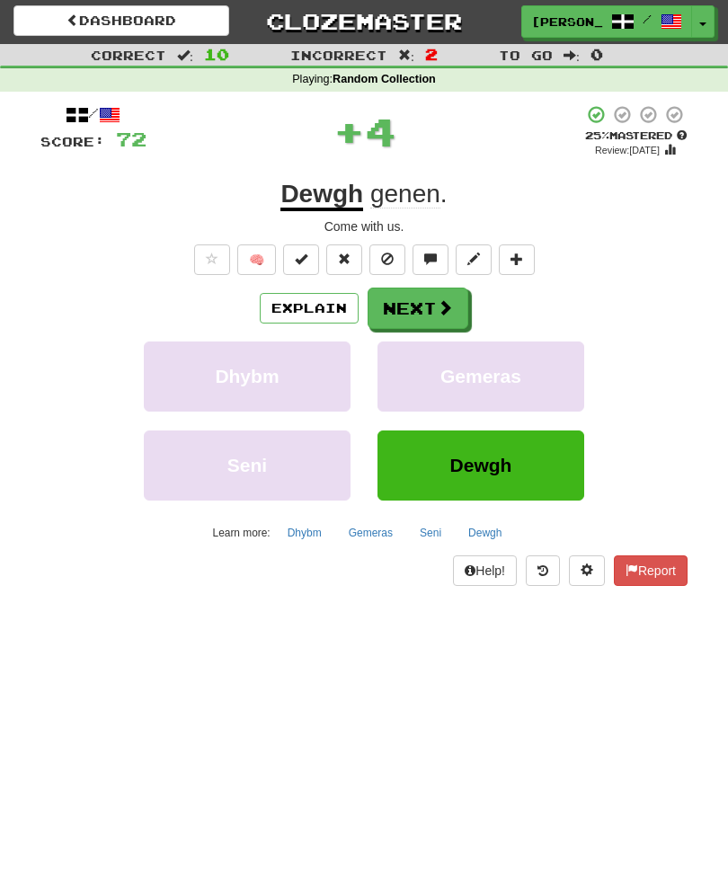
click at [457, 300] on button "Next" at bounding box center [417, 307] width 101 height 41
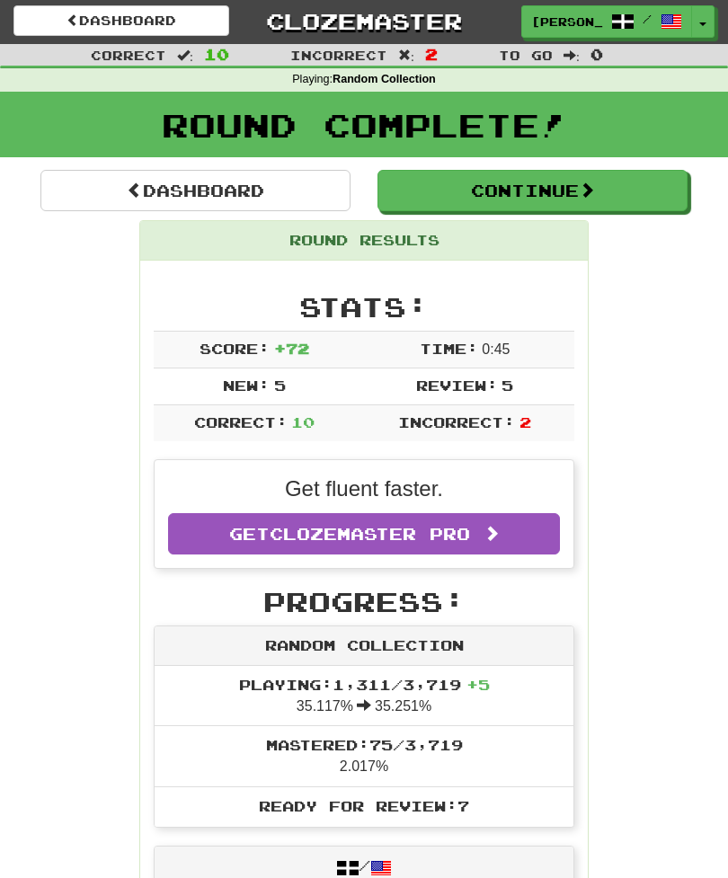
click at [554, 190] on button "Continue" at bounding box center [532, 190] width 310 height 41
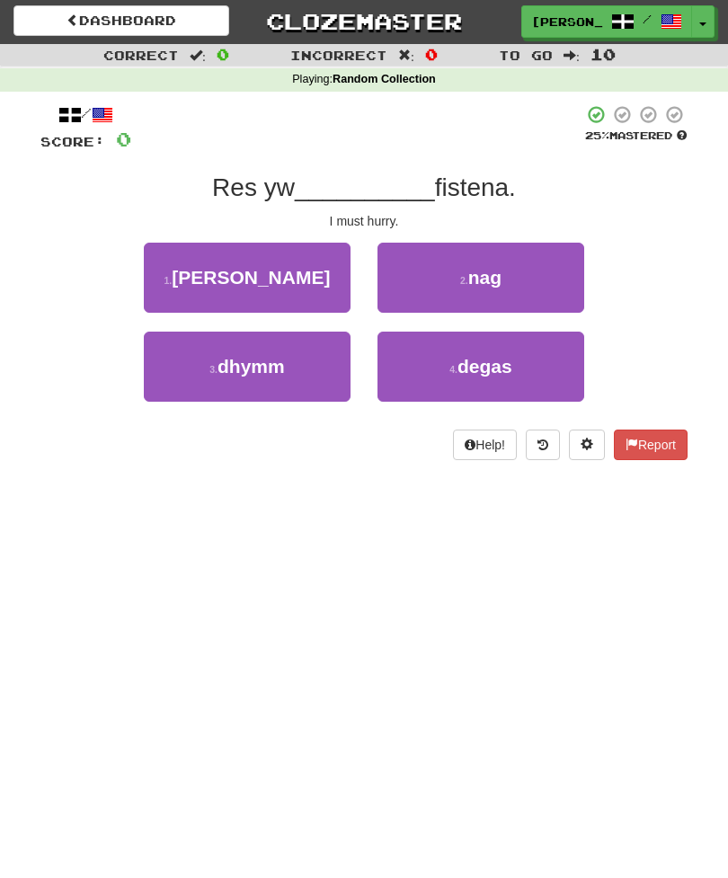
click at [187, 375] on button "3 . dhymm" at bounding box center [247, 367] width 207 height 70
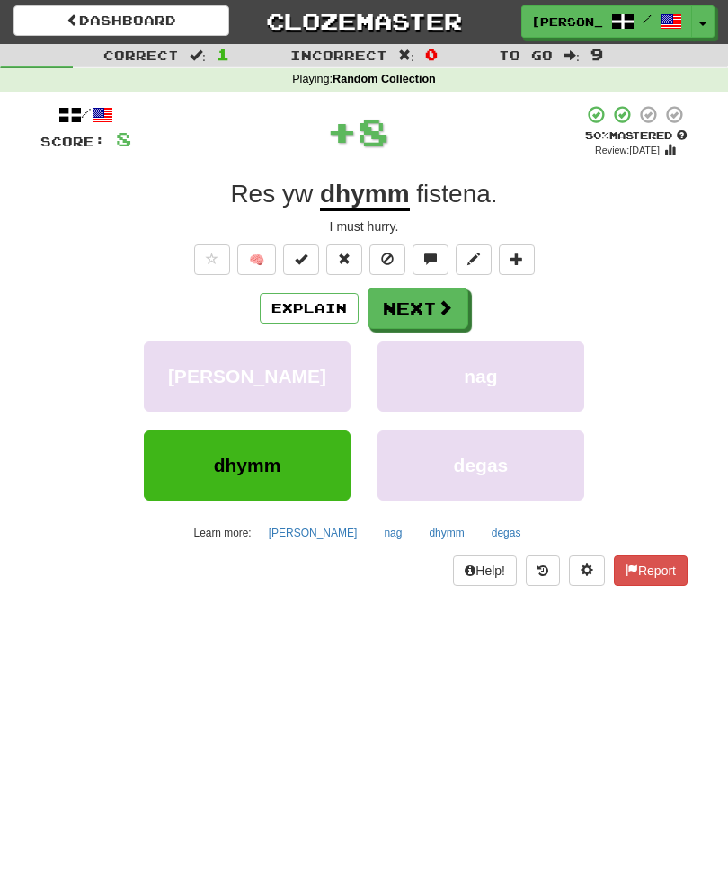
click at [454, 311] on button "Next" at bounding box center [417, 307] width 101 height 41
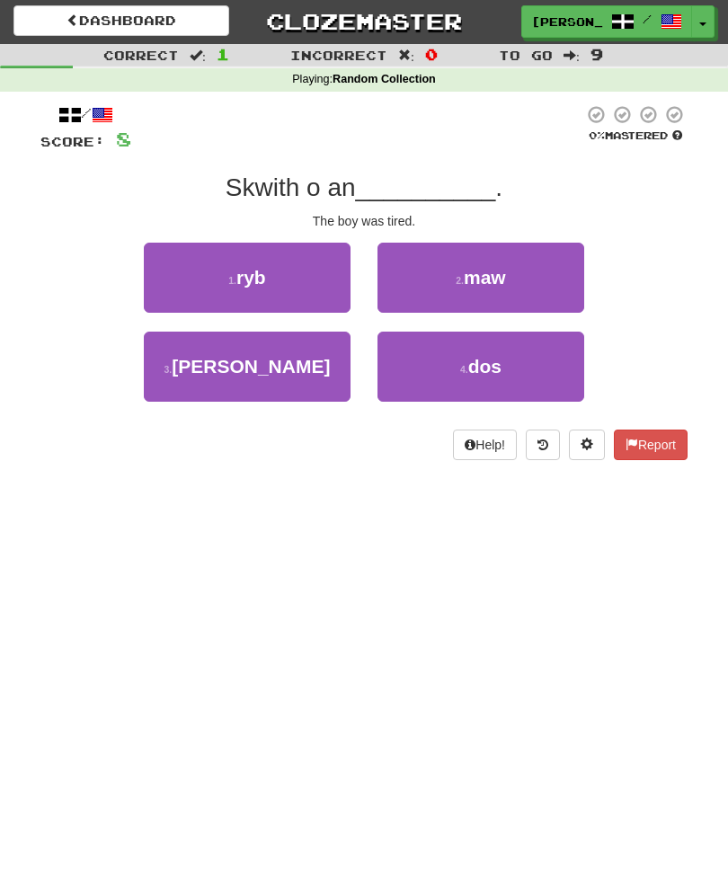
click at [544, 283] on button "2 . maw" at bounding box center [480, 278] width 207 height 70
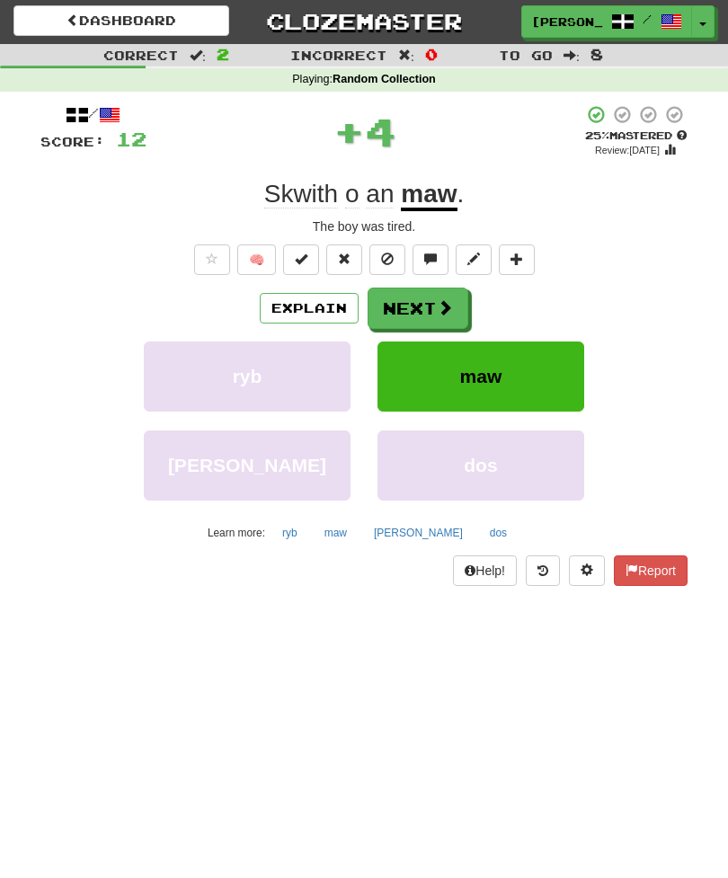
click at [460, 305] on button "Next" at bounding box center [417, 307] width 101 height 41
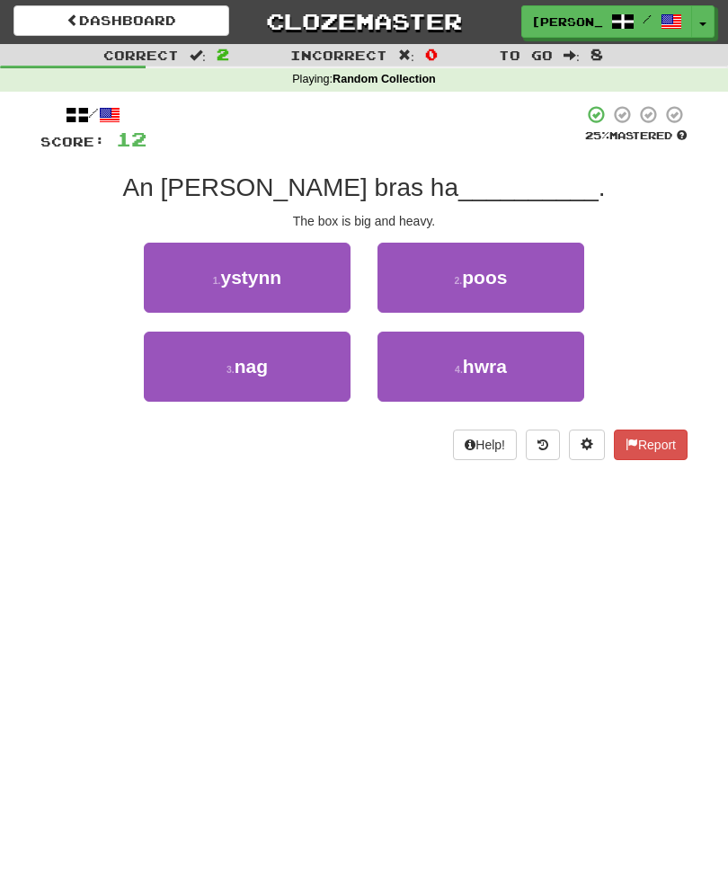
click at [530, 274] on button "2 . poos" at bounding box center [480, 278] width 207 height 70
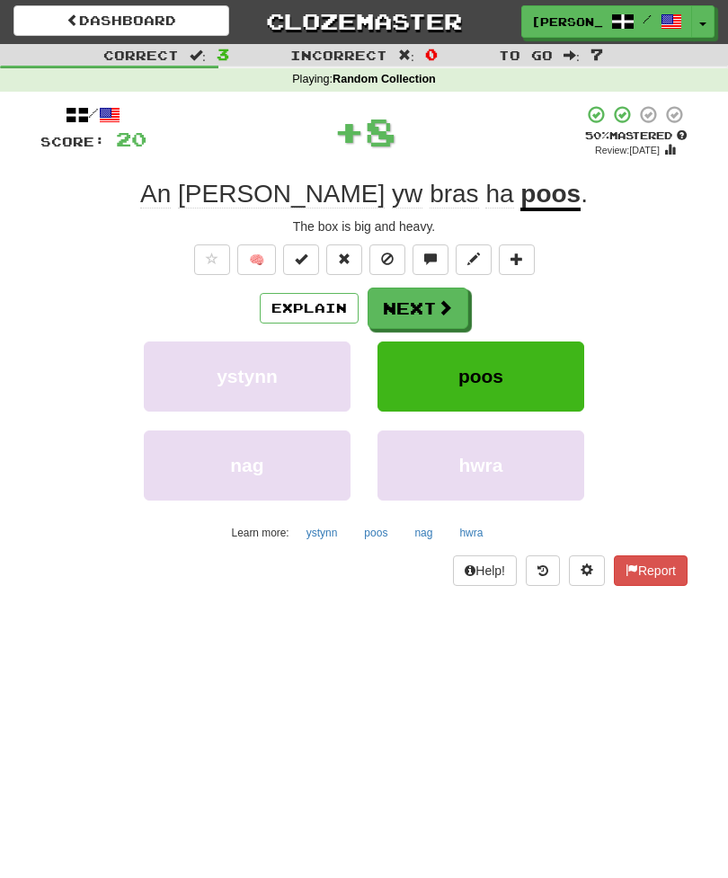
click at [461, 302] on button "Next" at bounding box center [417, 307] width 101 height 41
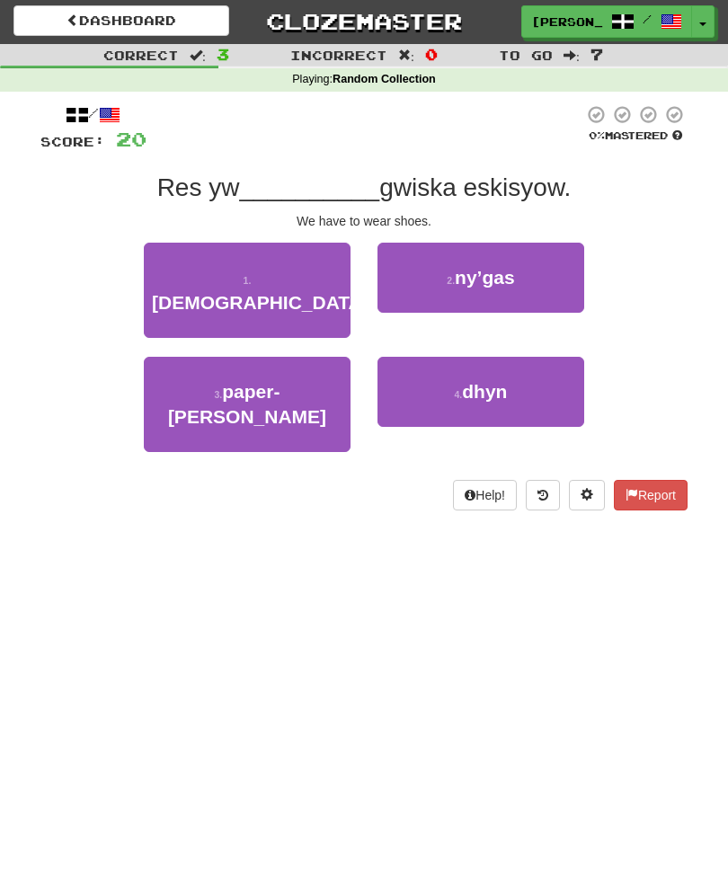
click at [524, 363] on button "4 . dhyn" at bounding box center [480, 392] width 207 height 70
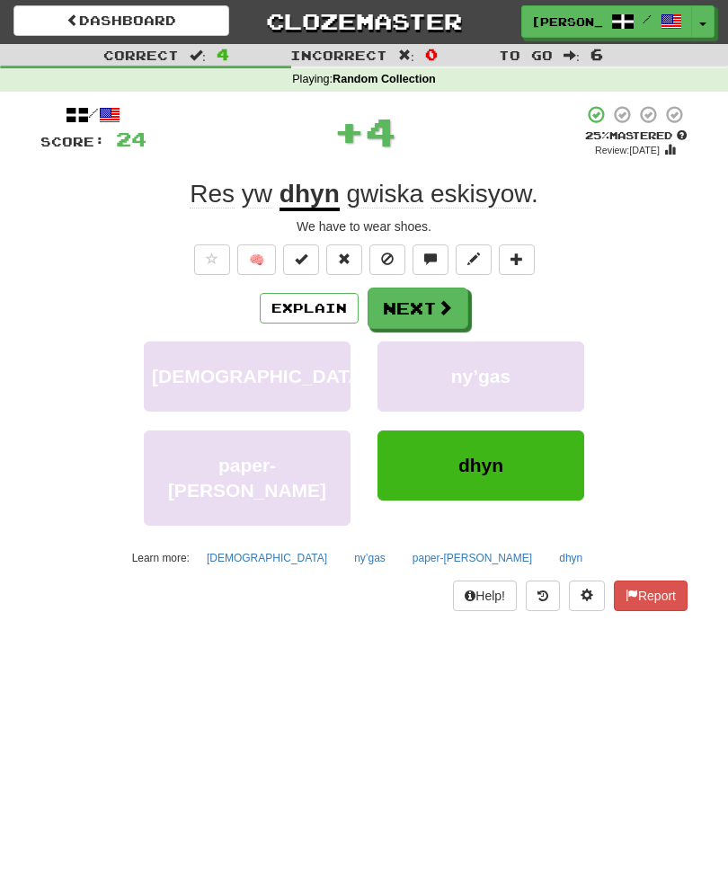
click at [465, 299] on button "Next" at bounding box center [417, 307] width 101 height 41
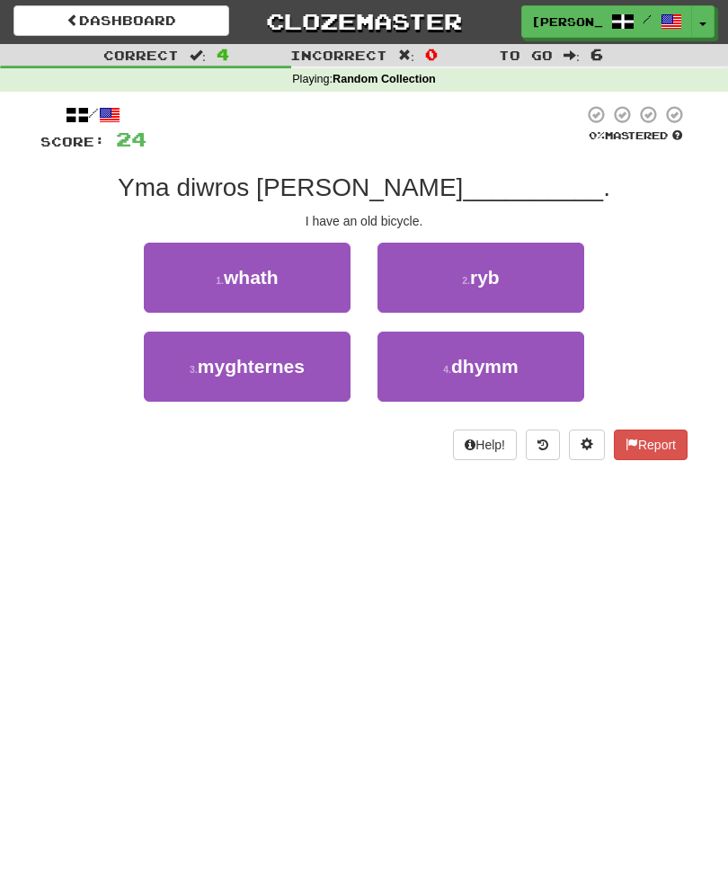
click at [523, 371] on button "4 . dhymm" at bounding box center [480, 367] width 207 height 70
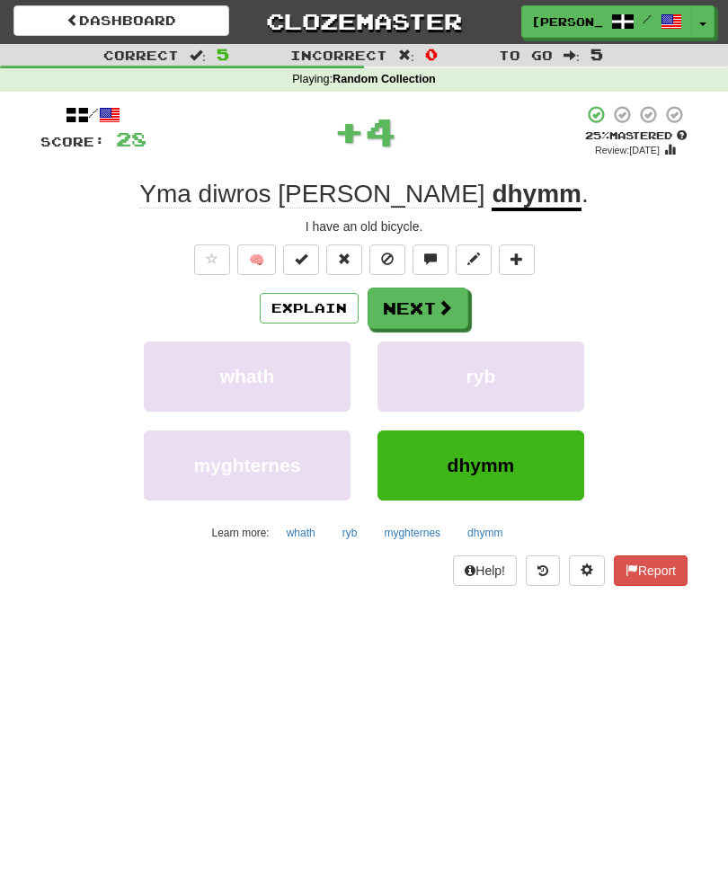
click at [460, 301] on button "Next" at bounding box center [417, 307] width 101 height 41
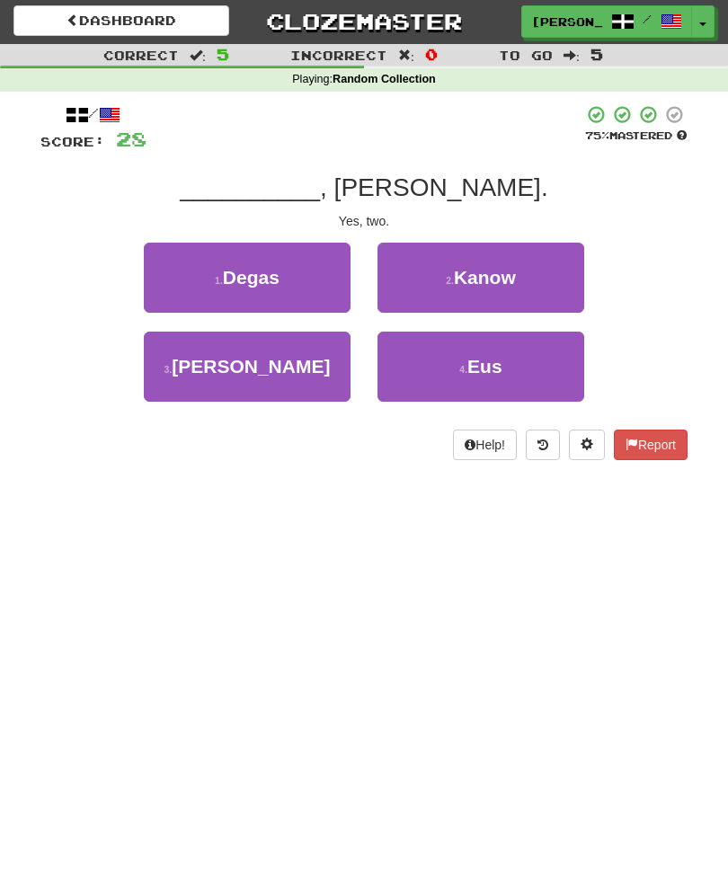
click at [531, 365] on button "4 . Eus" at bounding box center [480, 367] width 207 height 70
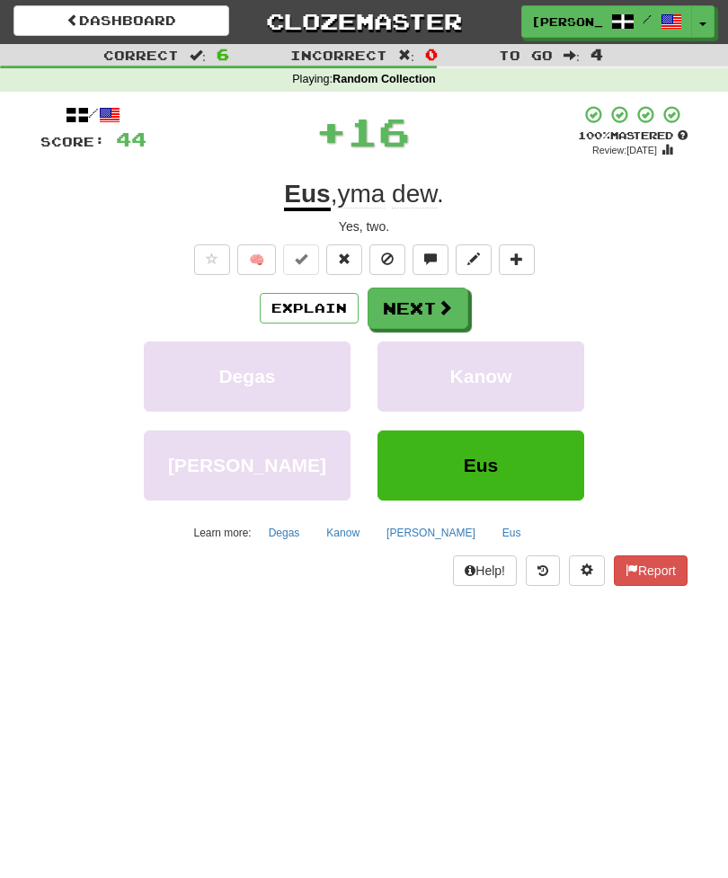
click at [458, 296] on button "Next" at bounding box center [417, 307] width 101 height 41
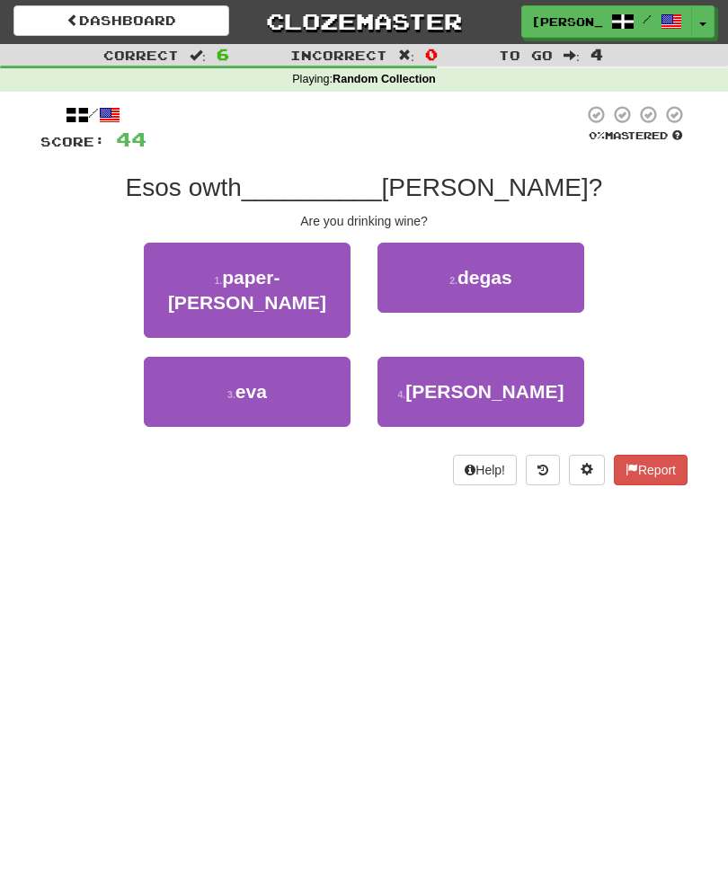
click at [190, 369] on button "3 . eva" at bounding box center [247, 392] width 207 height 70
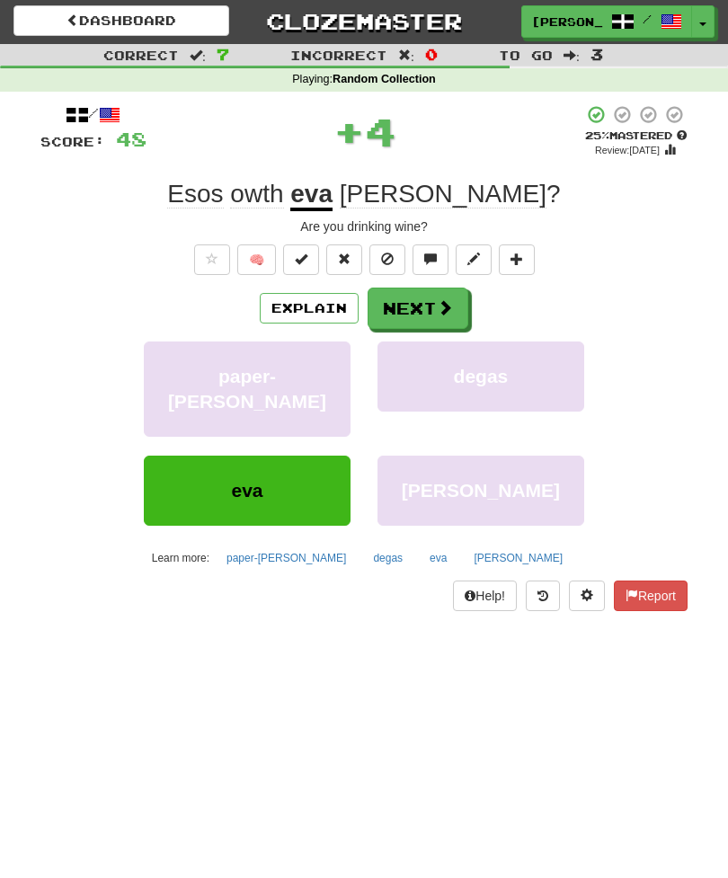
click at [454, 313] on button "Next" at bounding box center [417, 307] width 101 height 41
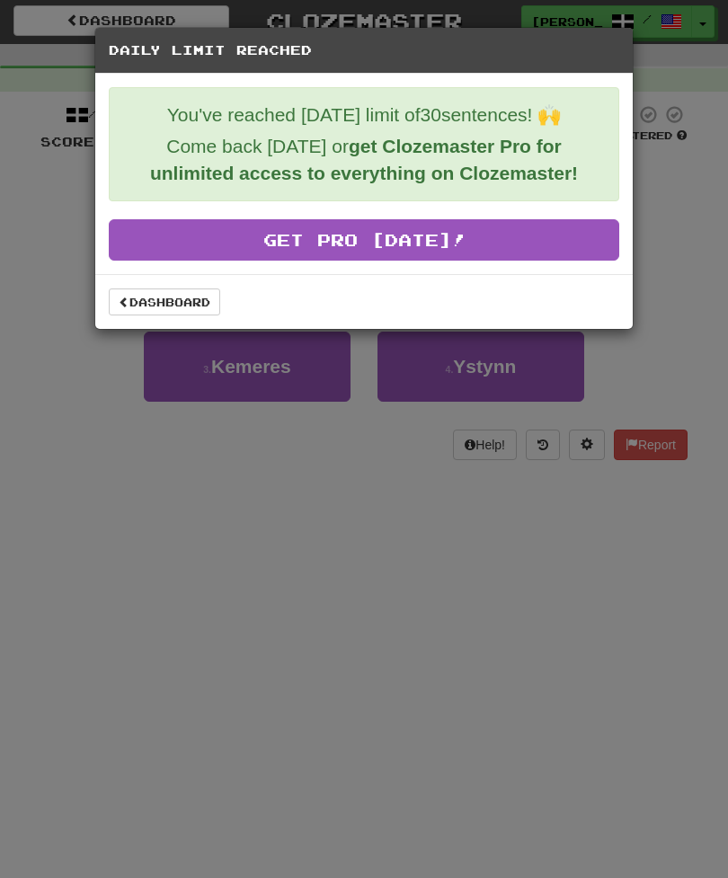
click at [145, 302] on link "Dashboard" at bounding box center [164, 301] width 111 height 27
